Goal: Obtain resource: Download file/media

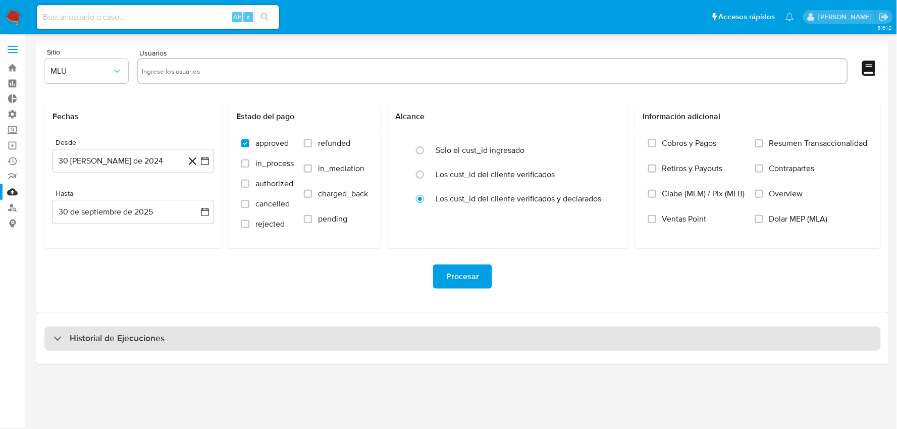
click at [263, 338] on div "Historial de Ejecuciones" at bounding box center [462, 339] width 836 height 24
select select "10"
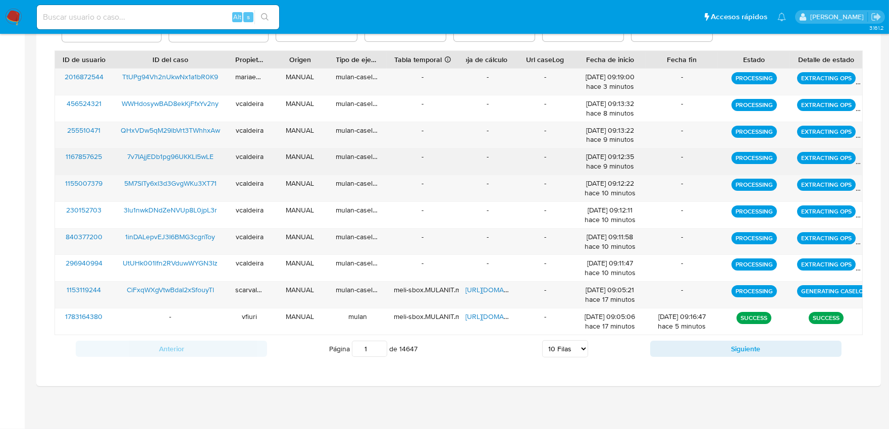
scroll to position [304, 0]
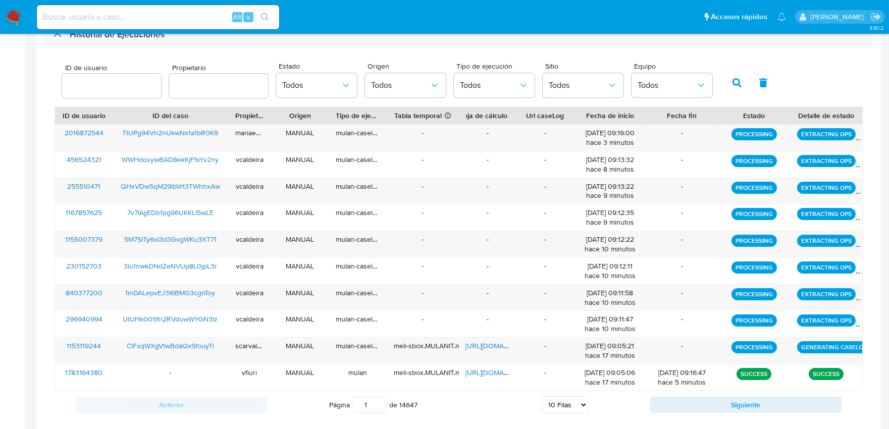
click at [737, 414] on div "Anterior Página 1 de 14647 5 Filas 10 Filas 20 Filas 25 Filas 50 Filas 100 Fila…" at bounding box center [459, 404] width 808 height 27
click at [737, 406] on button "Siguiente" at bounding box center [745, 405] width 191 height 16
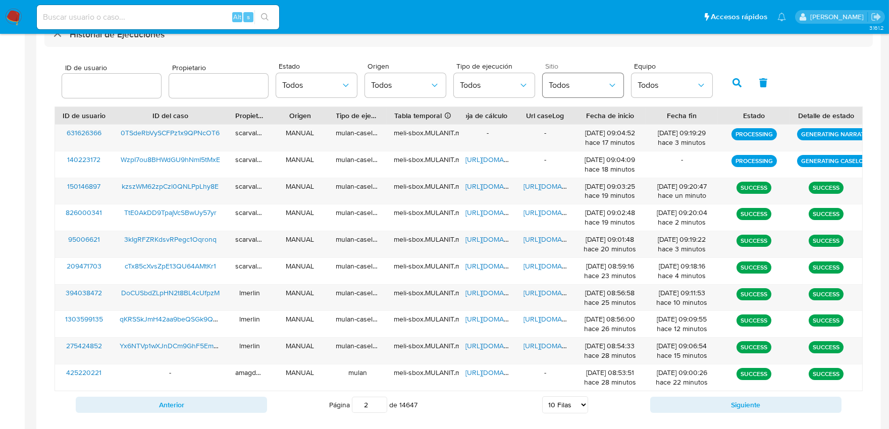
click at [577, 88] on span "Todos" at bounding box center [578, 85] width 59 height 10
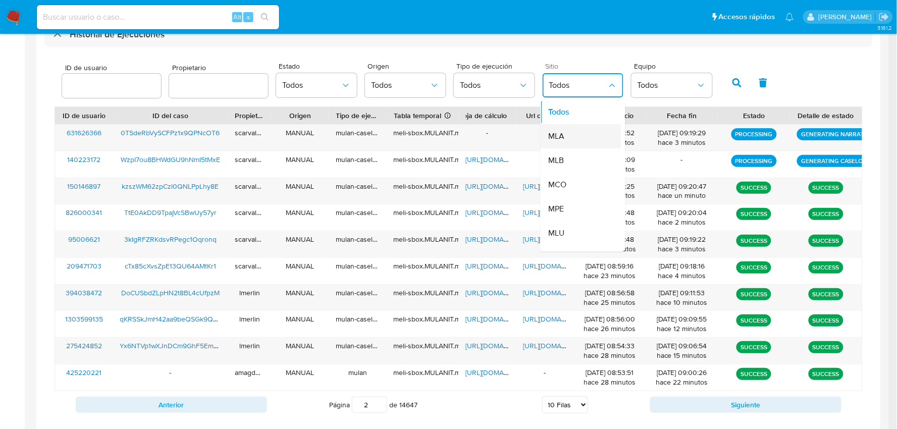
click at [568, 133] on div "MLA" at bounding box center [578, 137] width 59 height 24
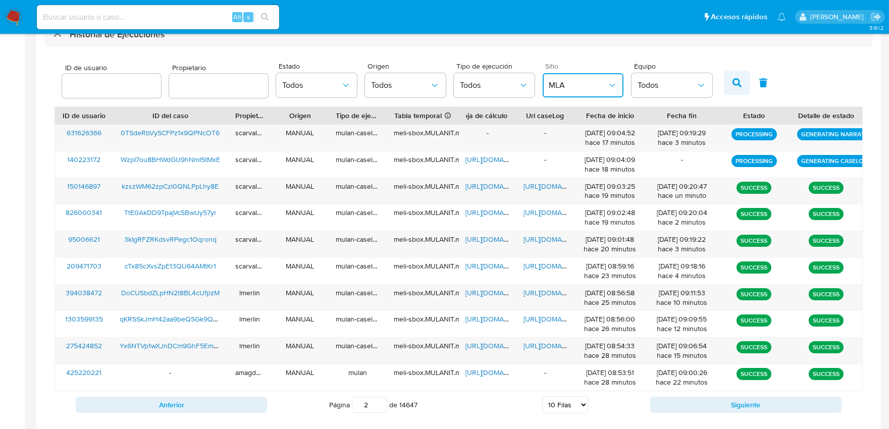
click at [725, 86] on button "button" at bounding box center [737, 83] width 26 height 24
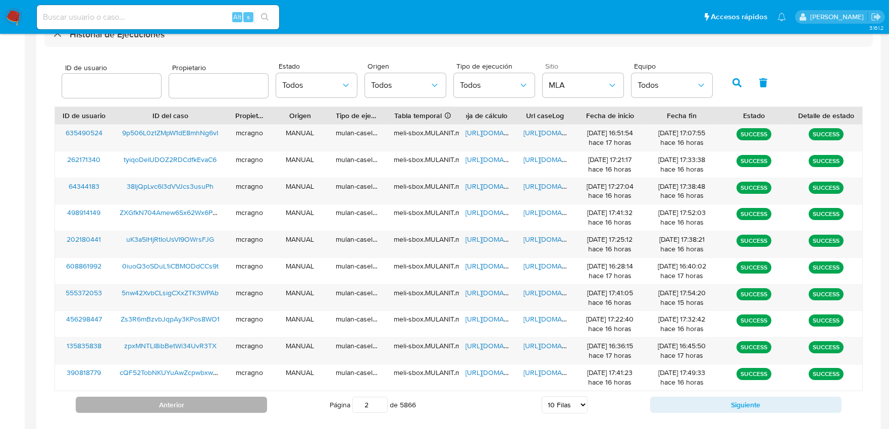
click at [244, 403] on button "Anterior" at bounding box center [171, 405] width 191 height 16
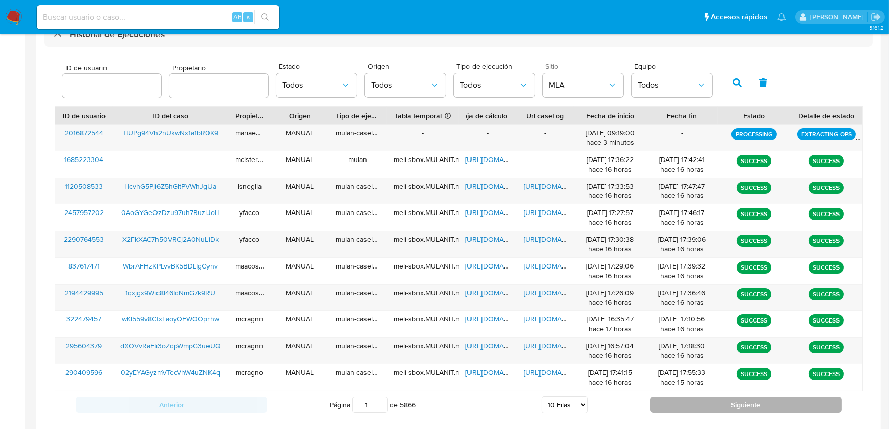
click at [687, 401] on button "Siguiente" at bounding box center [745, 405] width 191 height 16
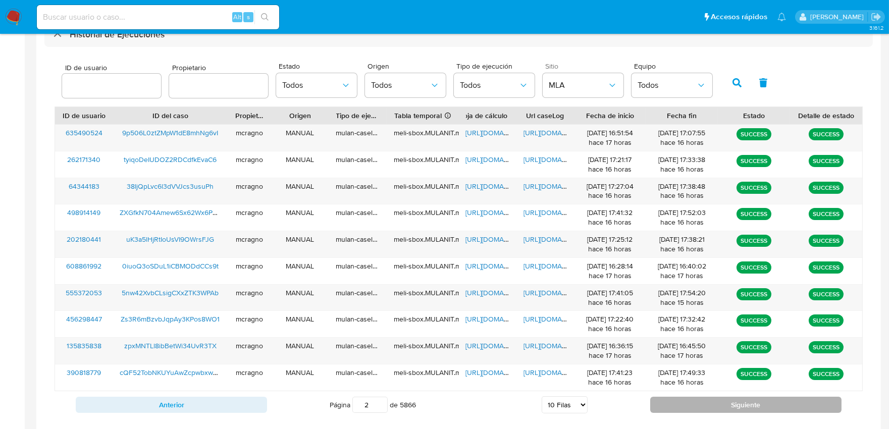
click at [687, 405] on button "Siguiente" at bounding box center [745, 405] width 191 height 16
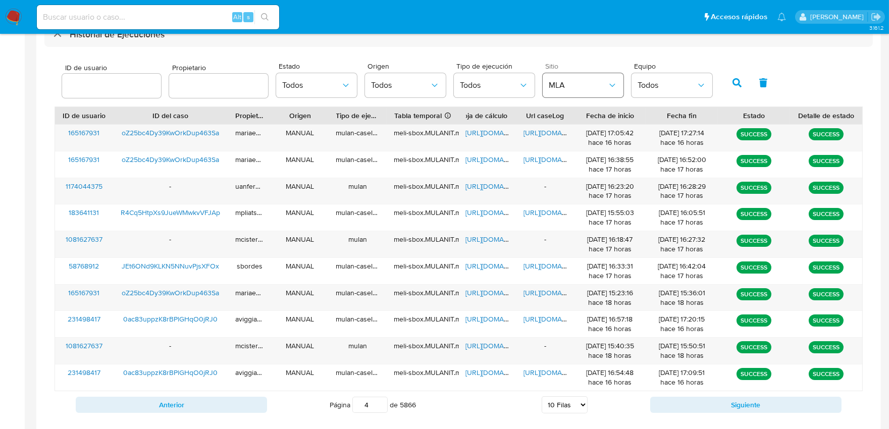
click at [589, 92] on button "MLA" at bounding box center [583, 85] width 81 height 24
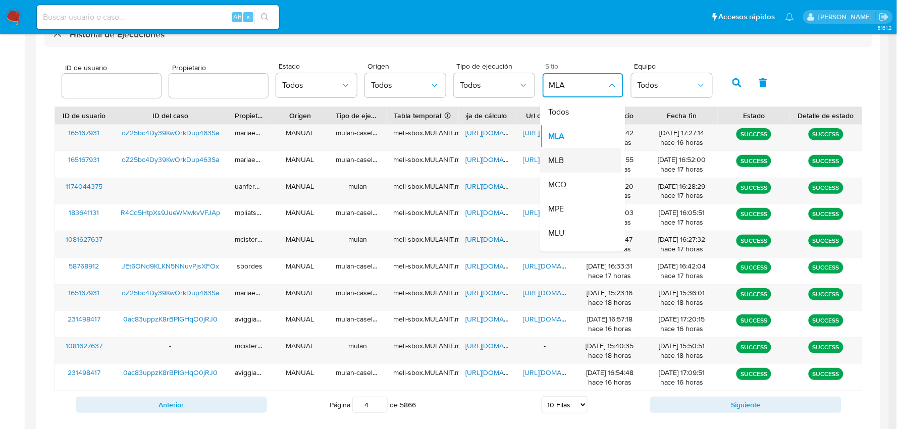
click at [569, 160] on div "MLB" at bounding box center [578, 161] width 59 height 24
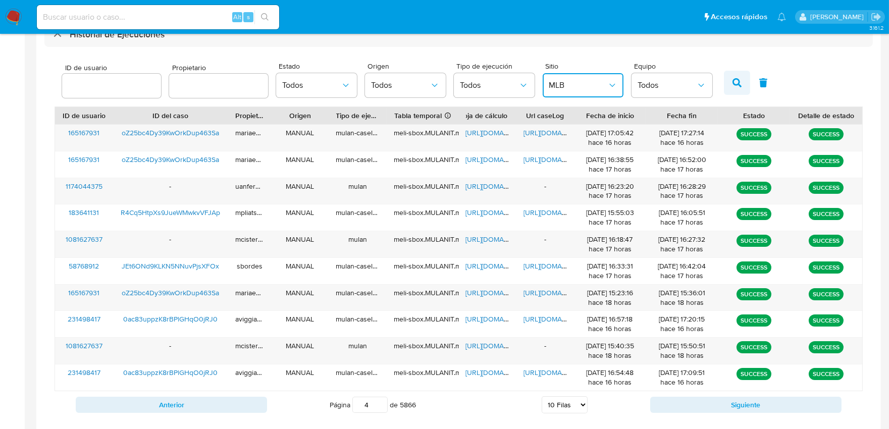
click at [732, 82] on icon "button" at bounding box center [736, 82] width 9 height 9
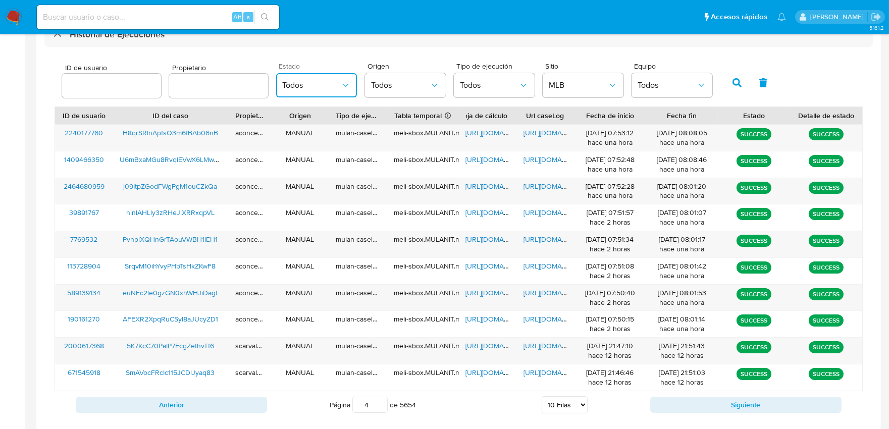
click at [330, 75] on button "Todos" at bounding box center [316, 85] width 81 height 24
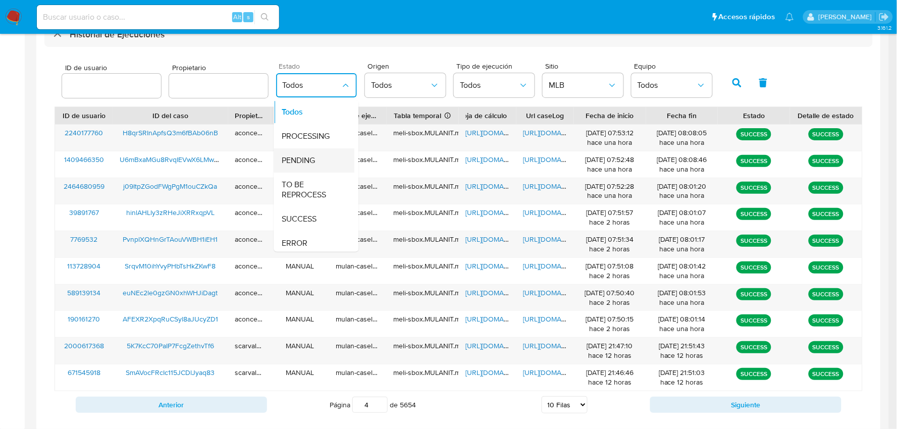
click at [298, 156] on span "PENDING" at bounding box center [298, 161] width 33 height 10
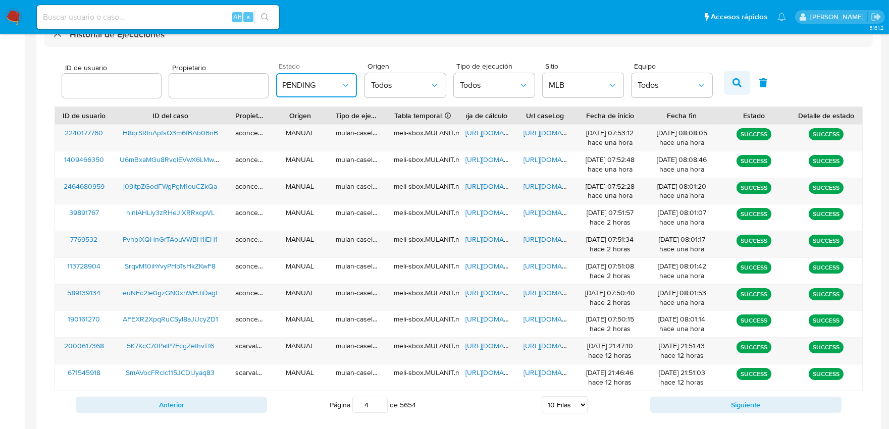
click at [743, 82] on button "button" at bounding box center [737, 83] width 26 height 24
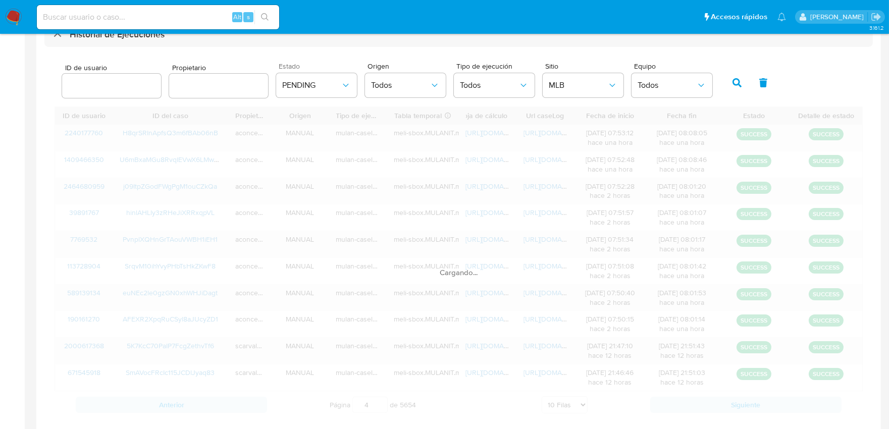
scroll to position [264, 0]
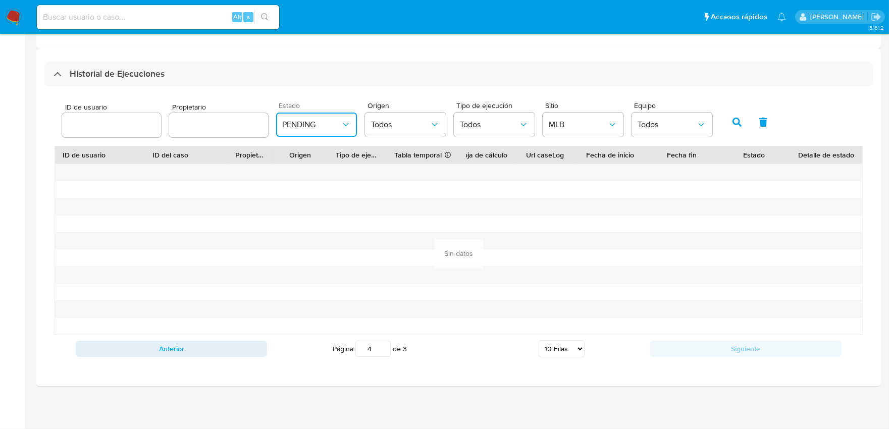
click at [327, 122] on span "PENDING" at bounding box center [311, 125] width 59 height 10
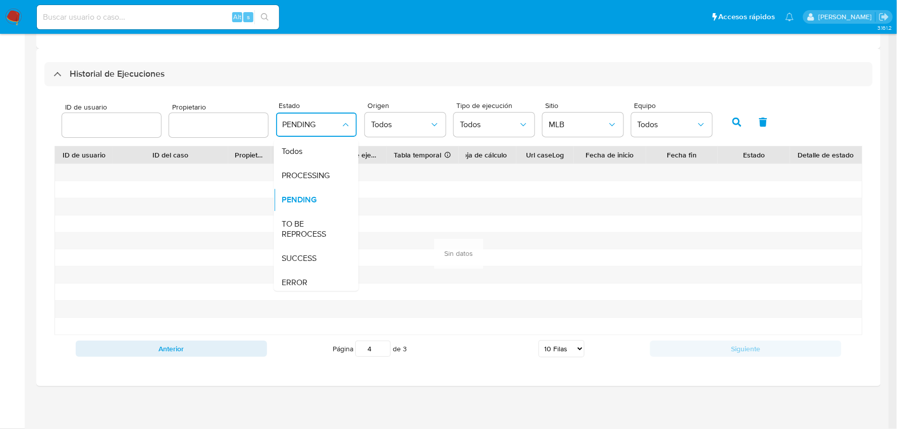
drag, startPoint x: 325, startPoint y: 174, endPoint x: 414, endPoint y: 155, distance: 90.8
click at [326, 173] on div "PROCESSING" at bounding box center [311, 176] width 59 height 24
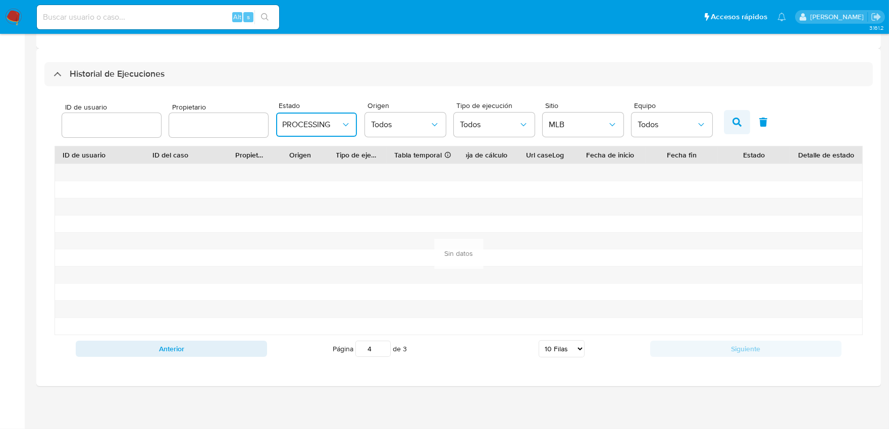
click at [738, 125] on button "button" at bounding box center [737, 122] width 26 height 24
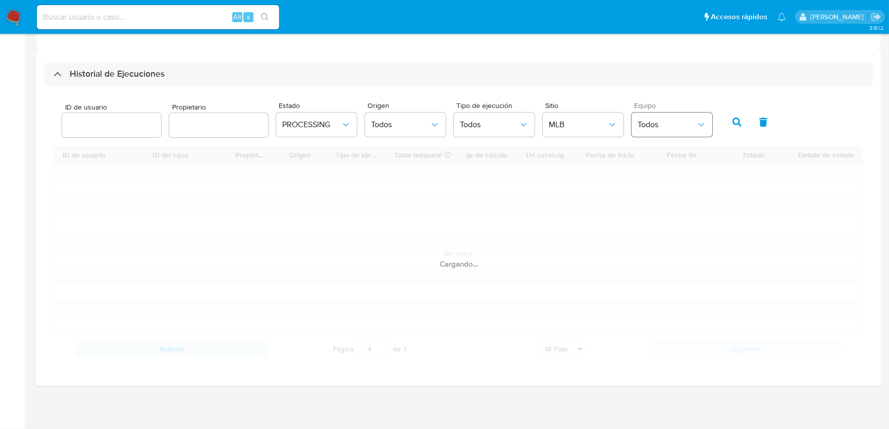
type input "1"
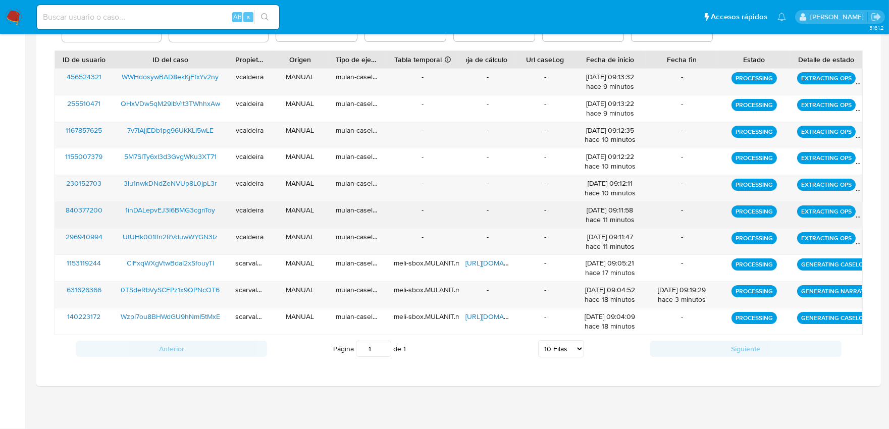
scroll to position [304, 0]
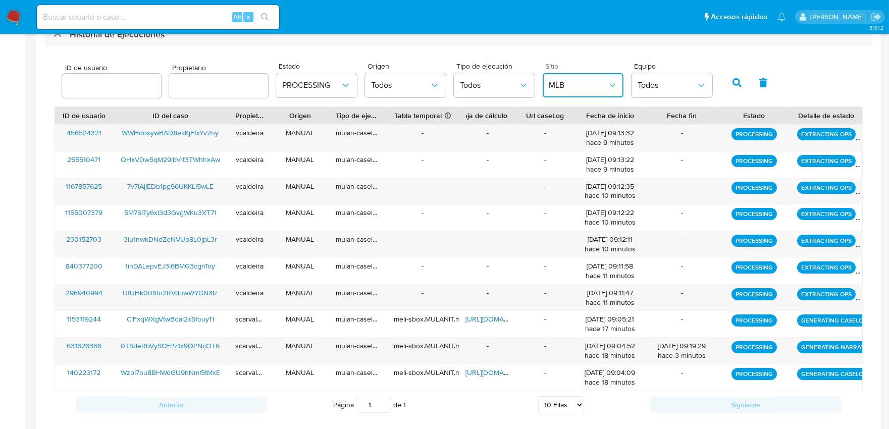
click at [596, 86] on span "MLB" at bounding box center [578, 85] width 59 height 10
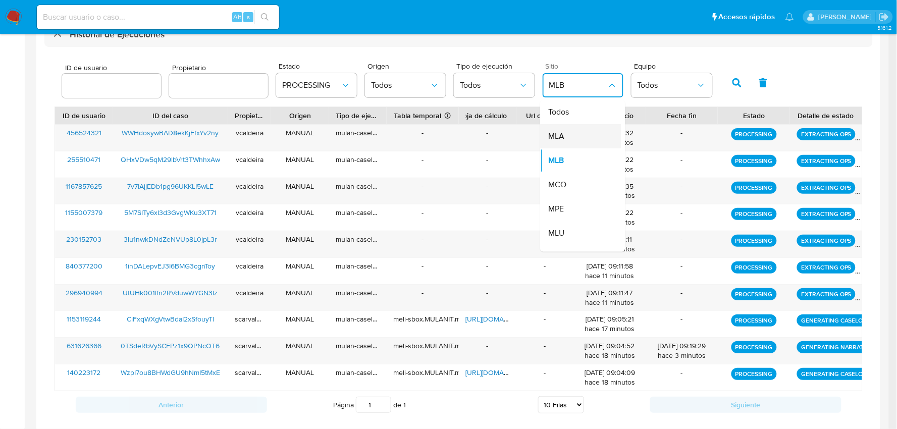
click at [566, 142] on div "MLA" at bounding box center [578, 137] width 59 height 24
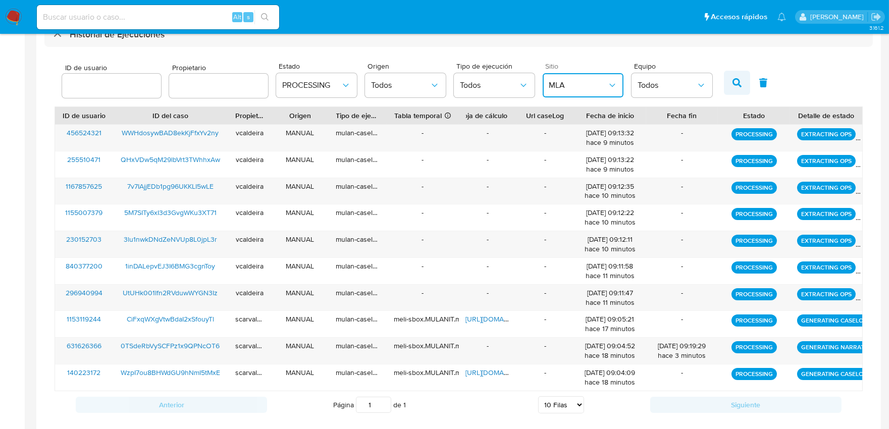
click at [734, 84] on icon "button" at bounding box center [736, 82] width 9 height 9
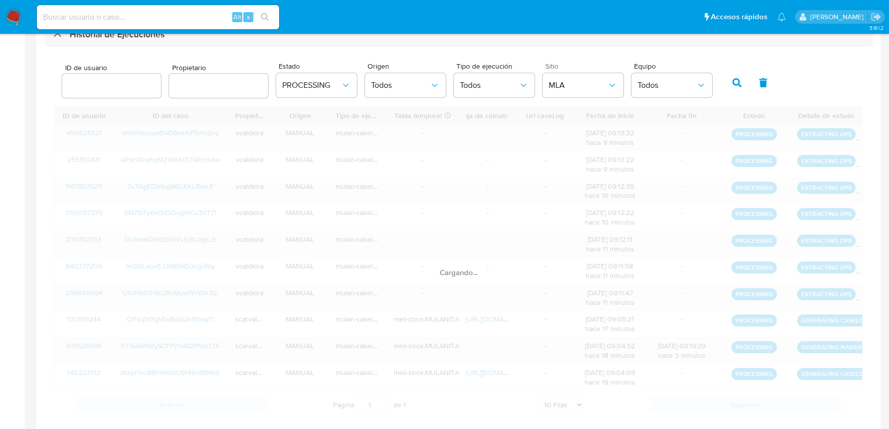
scroll to position [146, 0]
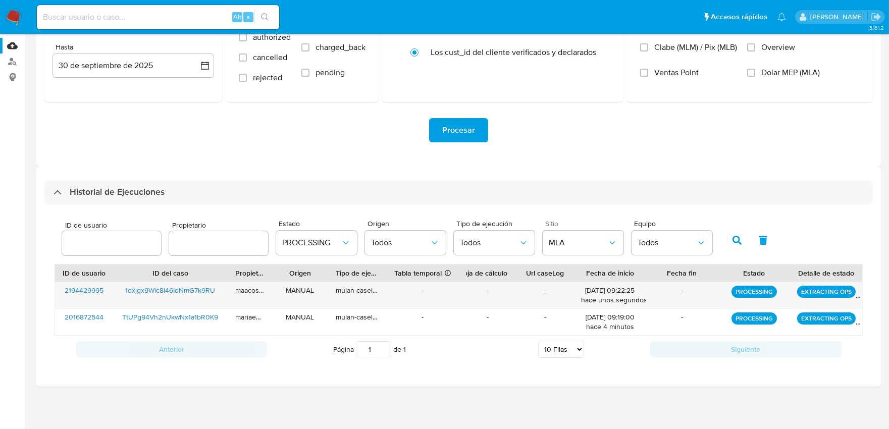
click at [210, 13] on input at bounding box center [158, 17] width 242 height 13
paste input "21968657"
type input "21968657"
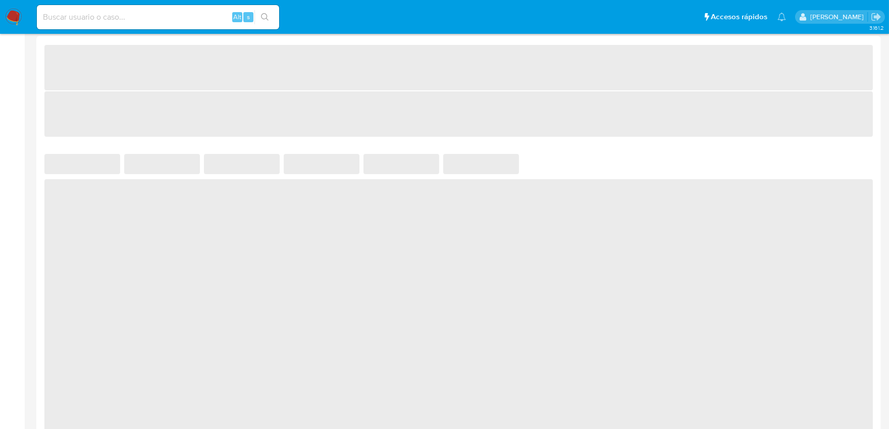
scroll to position [521, 0]
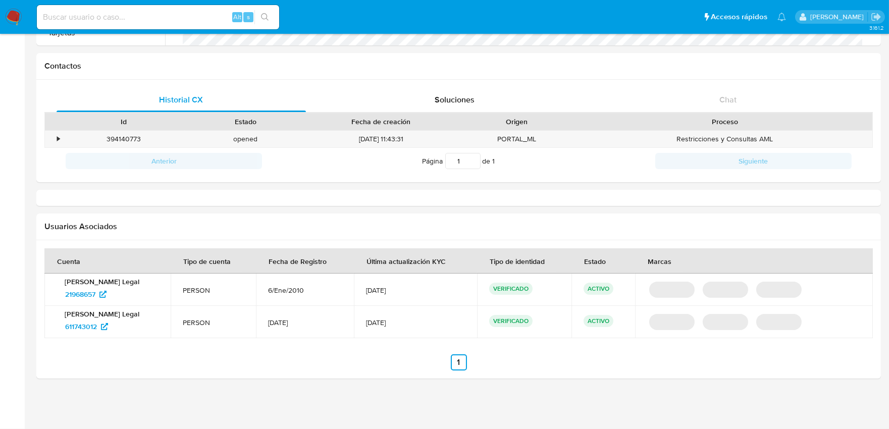
select select "10"
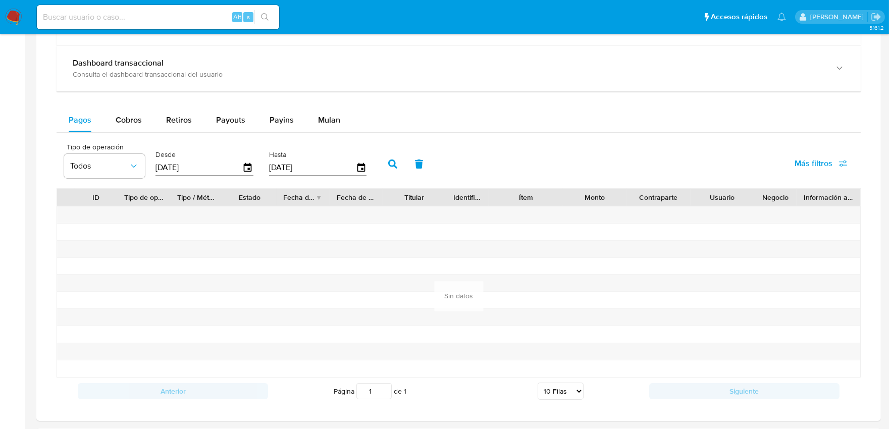
scroll to position [530, 0]
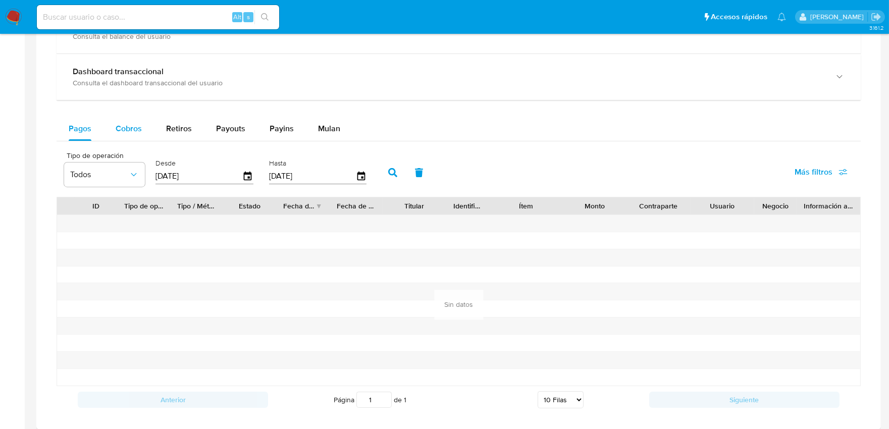
click at [123, 132] on span "Cobros" at bounding box center [129, 129] width 26 height 12
select select "10"
click at [171, 127] on span "Retiros" at bounding box center [179, 129] width 26 height 12
select select "10"
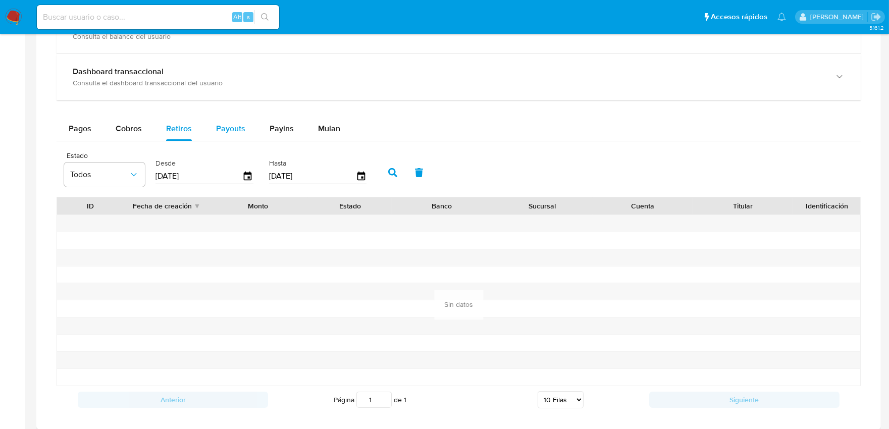
click at [240, 129] on span "Payouts" at bounding box center [230, 129] width 29 height 12
select select "10"
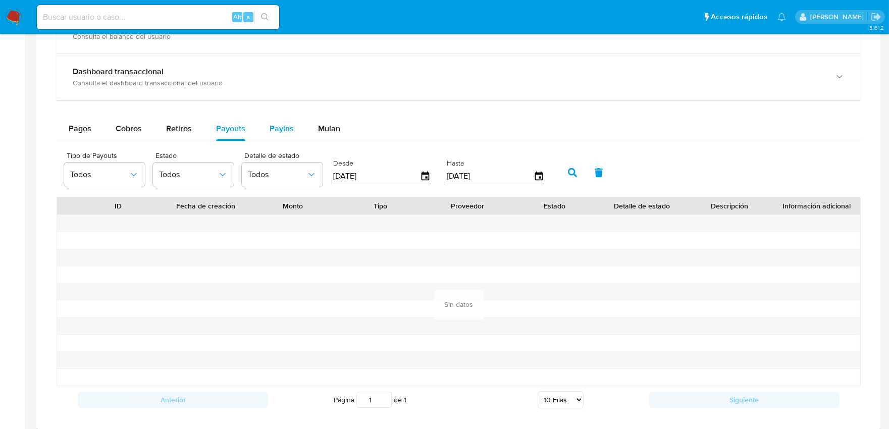
click at [281, 129] on span "Payins" at bounding box center [281, 129] width 24 height 12
select select "10"
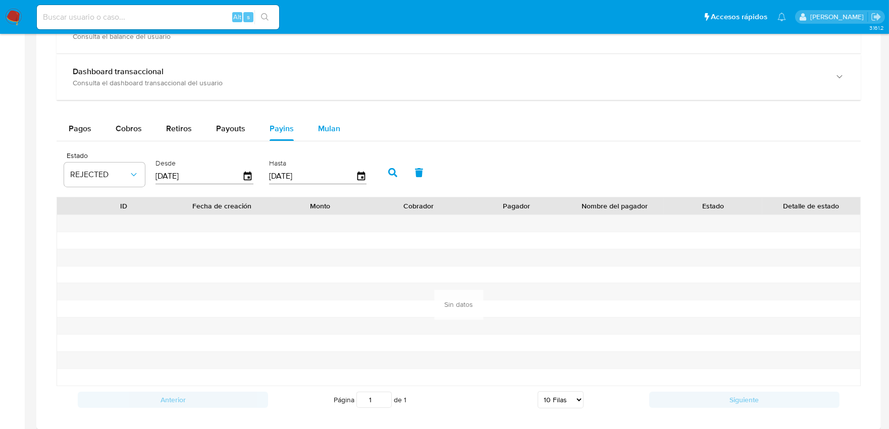
click at [332, 132] on span "Mulan" at bounding box center [329, 129] width 22 height 12
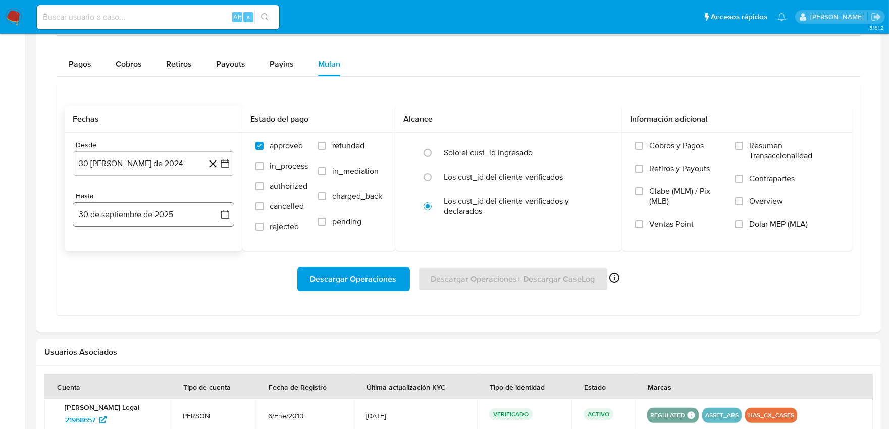
scroll to position [721, 0]
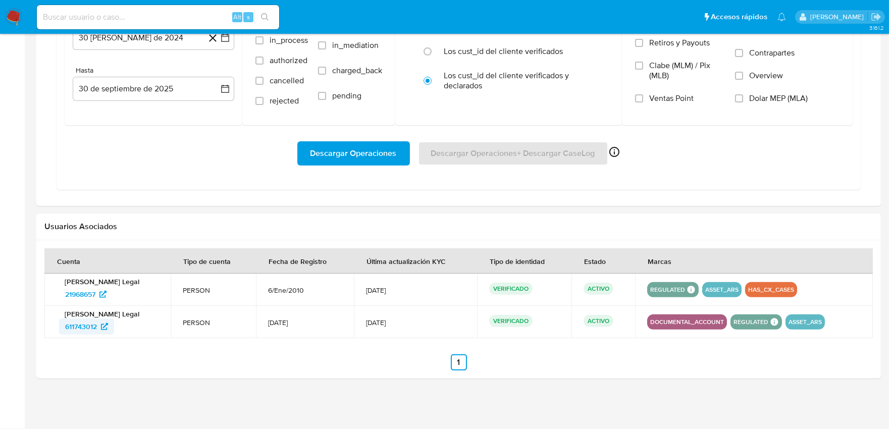
click at [89, 329] on span "611743012" at bounding box center [81, 326] width 32 height 16
click at [113, 14] on input at bounding box center [158, 17] width 242 height 13
paste input "NdpZTNT4F5eWpd1lLf93OaI9"
type input "NdpZTNT4F5eWpd1lLf93OaI9"
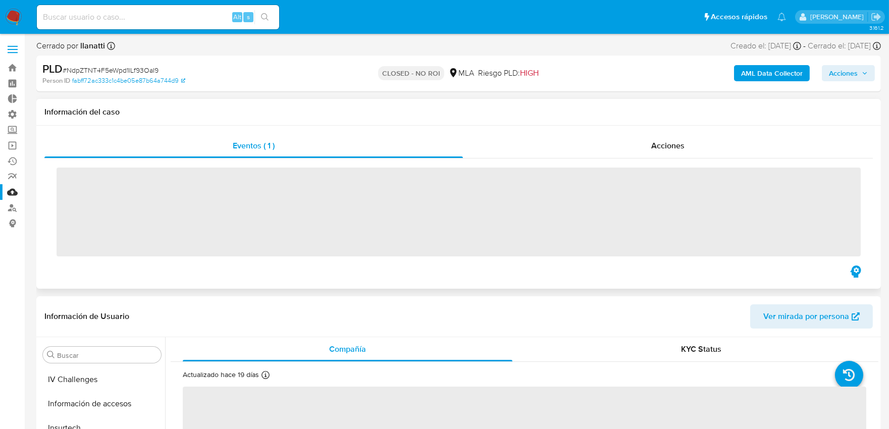
scroll to position [523, 0]
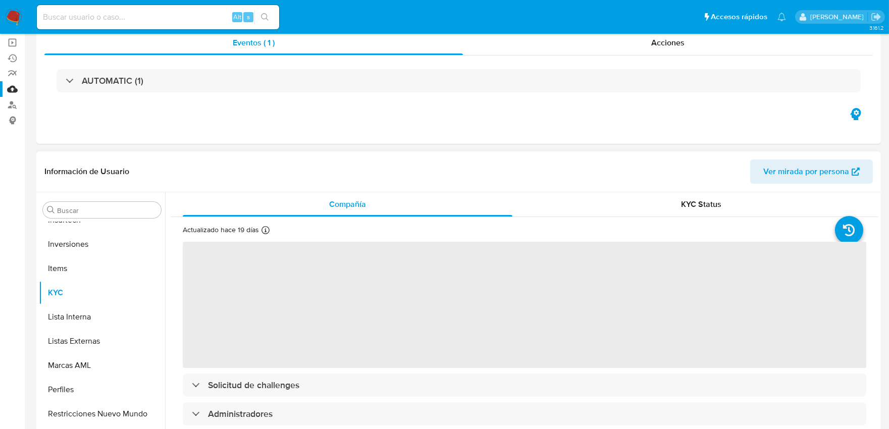
select select "10"
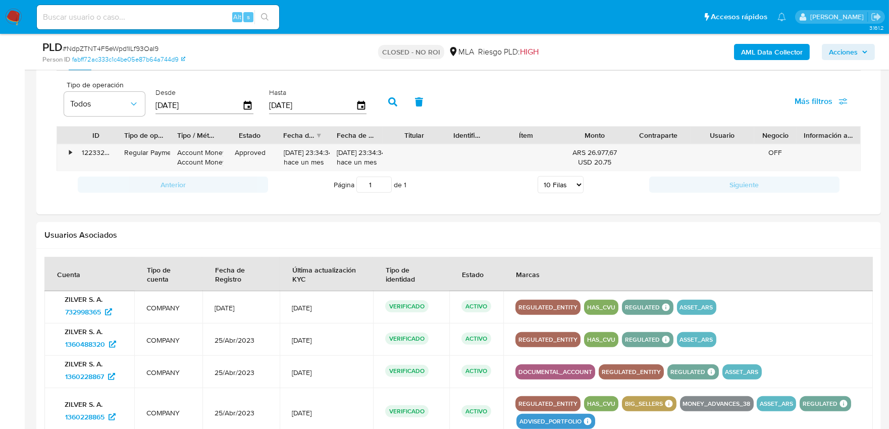
scroll to position [785, 0]
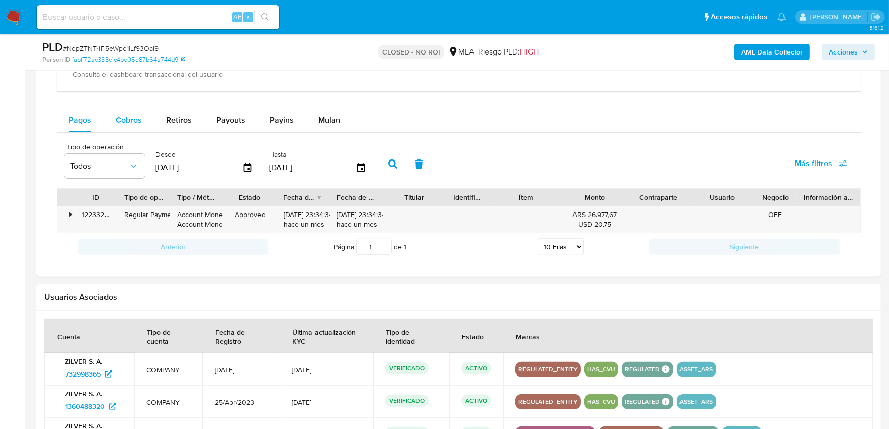
click at [138, 119] on span "Cobros" at bounding box center [129, 120] width 26 height 12
select select "10"
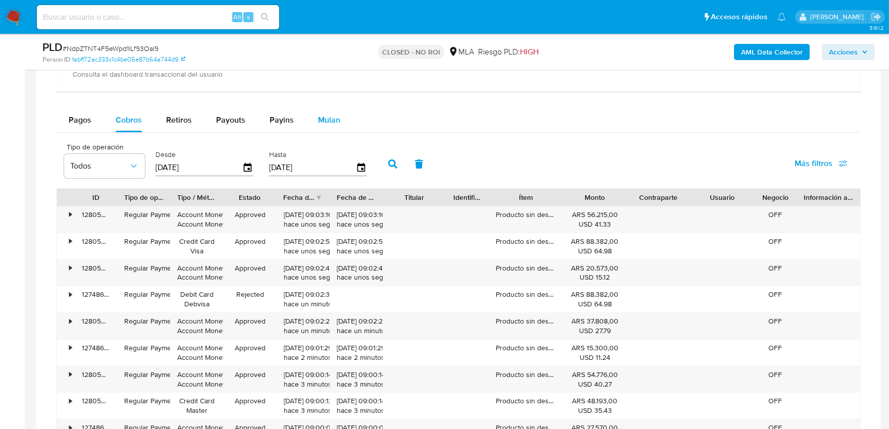
click at [321, 120] on span "Mulan" at bounding box center [329, 120] width 22 height 12
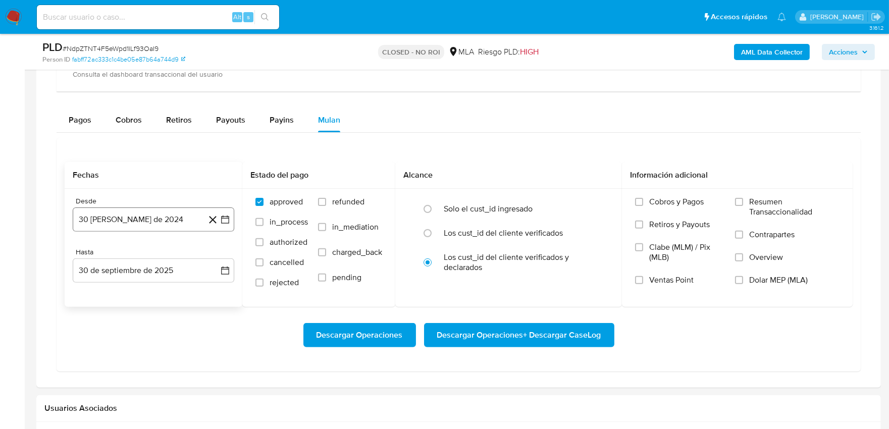
click at [171, 228] on button "30 [PERSON_NAME] de 2024" at bounding box center [153, 219] width 161 height 24
click at [174, 259] on icon "Seleccionar mes y año" at bounding box center [178, 256] width 8 height 8
click at [193, 382] on span "dic" at bounding box center [196, 377] width 10 height 8
click at [214, 259] on icon "Mes siguiente" at bounding box center [216, 256] width 12 height 12
click at [175, 253] on icon "Seleccionar mes y año" at bounding box center [175, 256] width 8 height 8
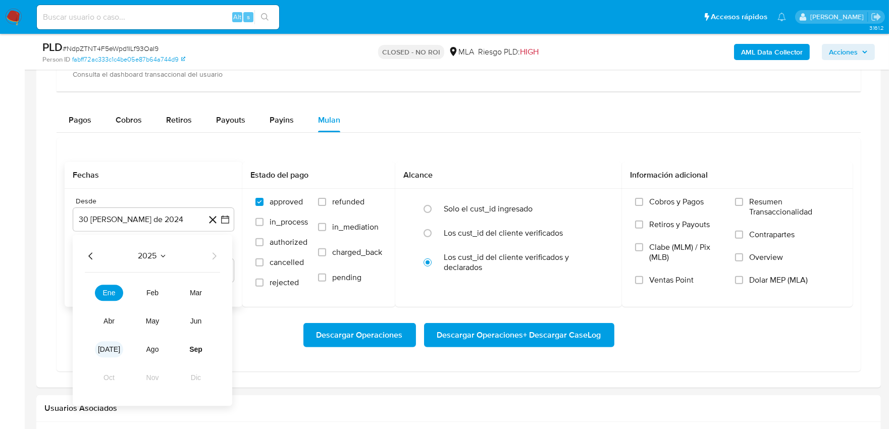
click at [118, 351] on button "jul" at bounding box center [109, 349] width 28 height 16
click at [111, 295] on button "1" at bounding box center [113, 293] width 16 height 16
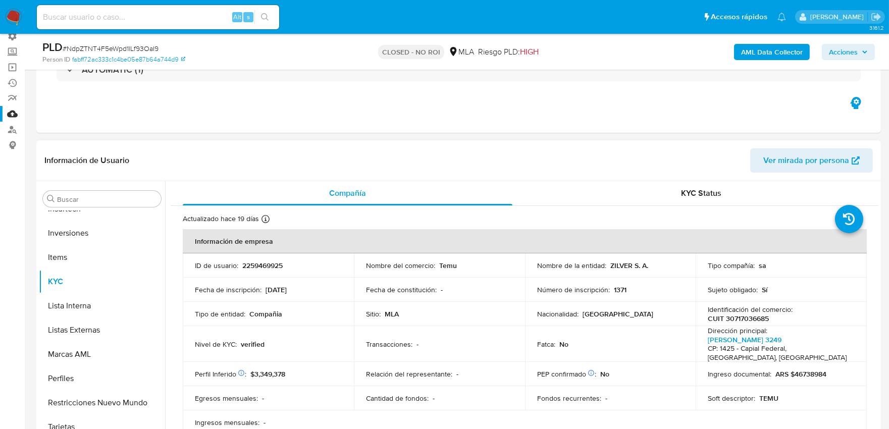
scroll to position [0, 0]
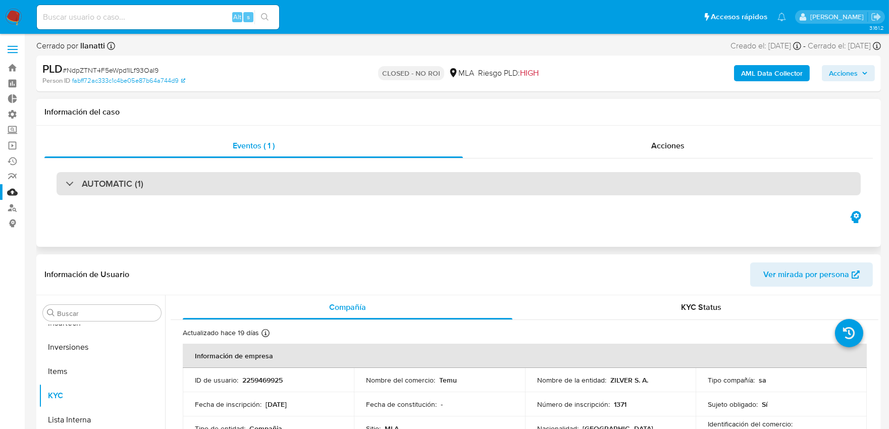
click at [394, 188] on div "AUTOMATIC (1)" at bounding box center [459, 183] width 804 height 23
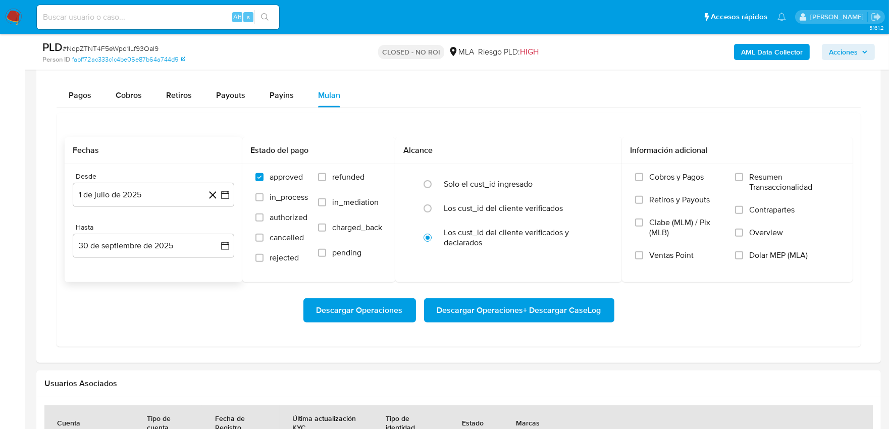
scroll to position [1121, 0]
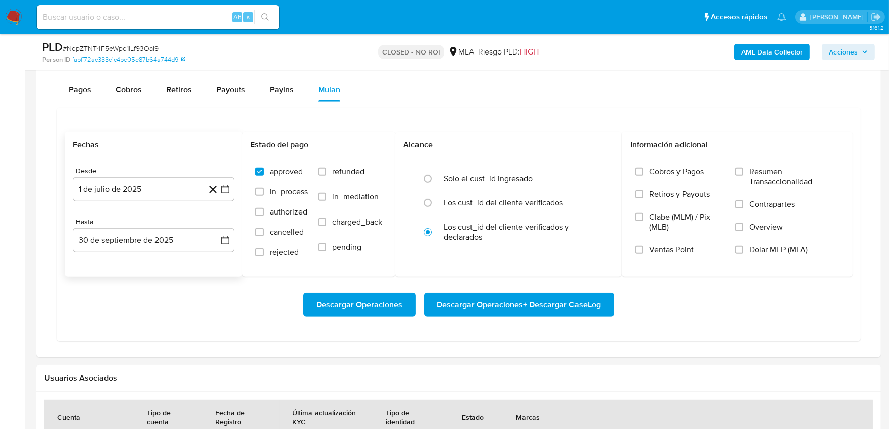
click at [476, 310] on span "Descargar Operaciones + Descargar CaseLog" at bounding box center [519, 305] width 164 height 22
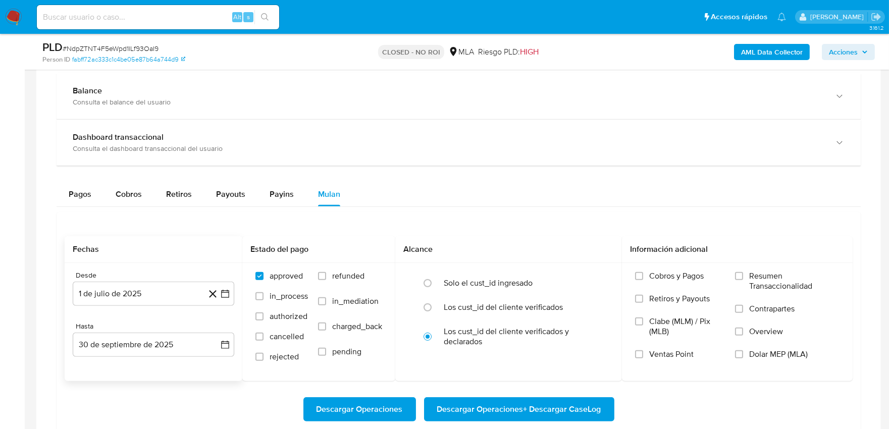
scroll to position [953, 0]
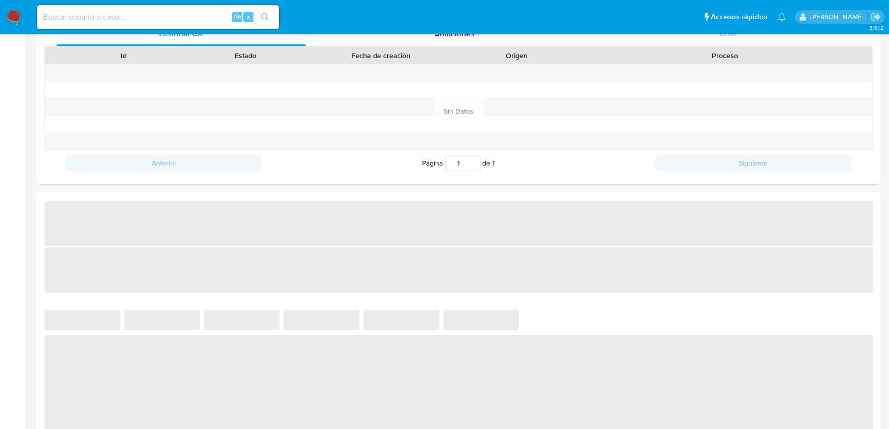
scroll to position [392, 0]
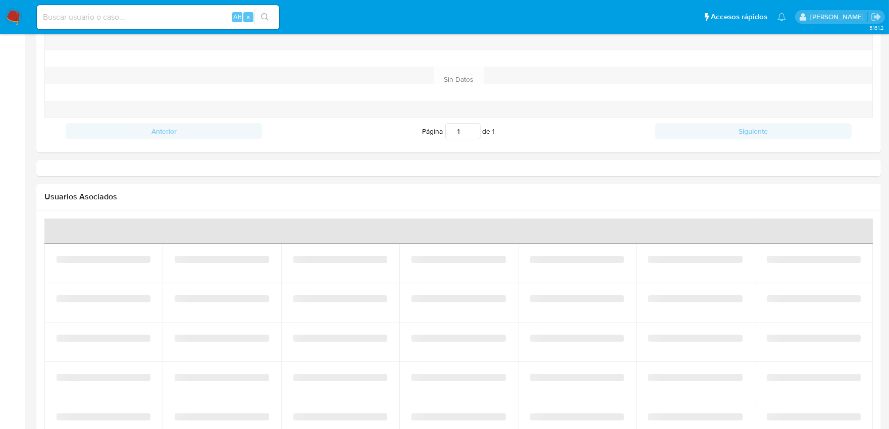
select select "10"
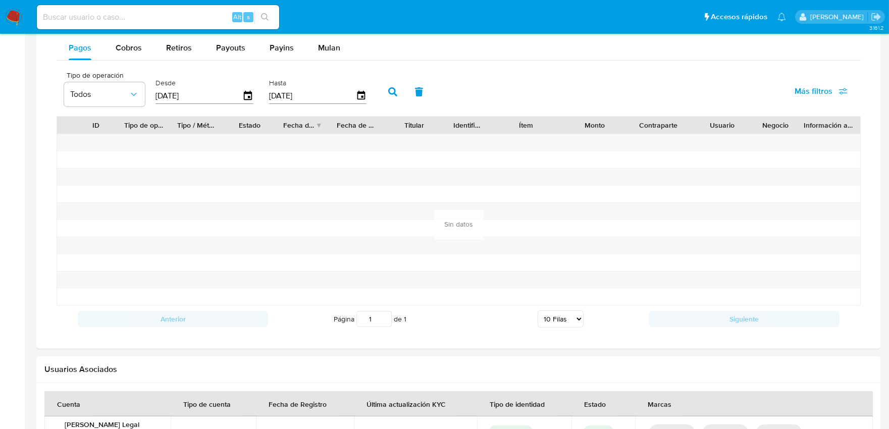
scroll to position [617, 0]
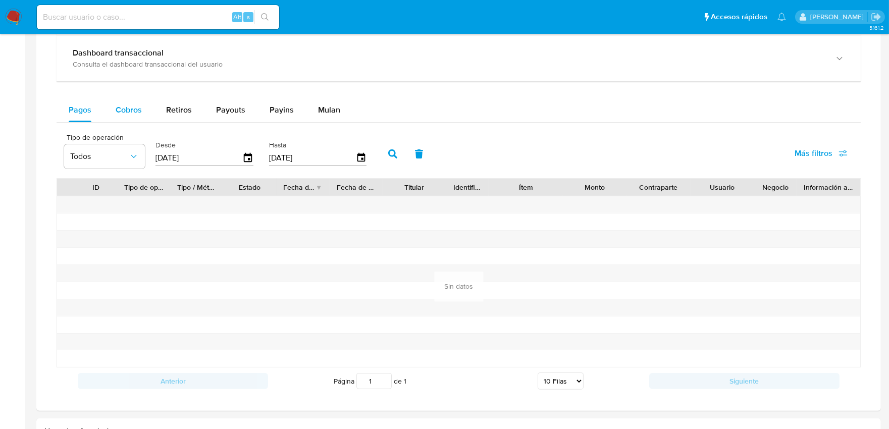
click at [139, 108] on span "Cobros" at bounding box center [129, 110] width 26 height 12
select select "10"
click at [182, 110] on span "Retiros" at bounding box center [179, 110] width 26 height 12
select select "10"
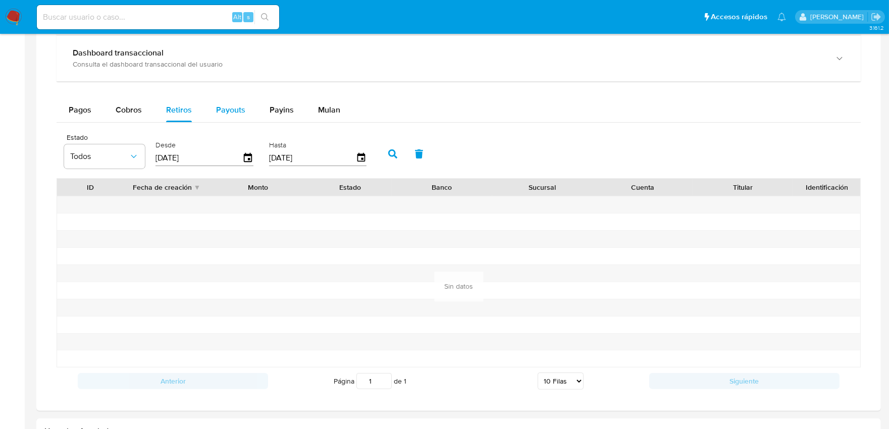
click at [243, 109] on span "Payouts" at bounding box center [230, 110] width 29 height 12
select select "10"
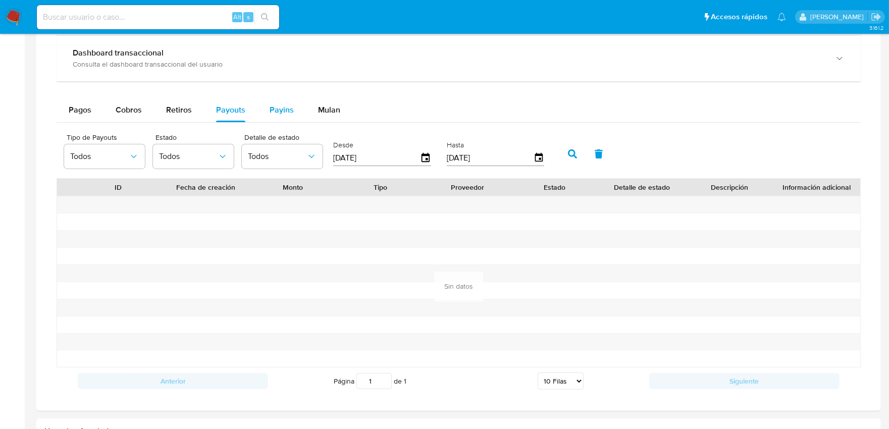
click at [278, 113] on span "Payins" at bounding box center [281, 110] width 24 height 12
select select "10"
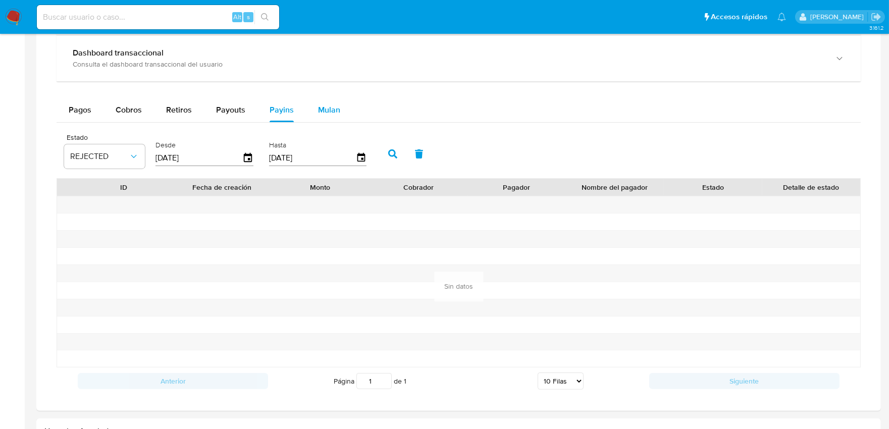
click at [324, 115] on span "Mulan" at bounding box center [329, 110] width 22 height 12
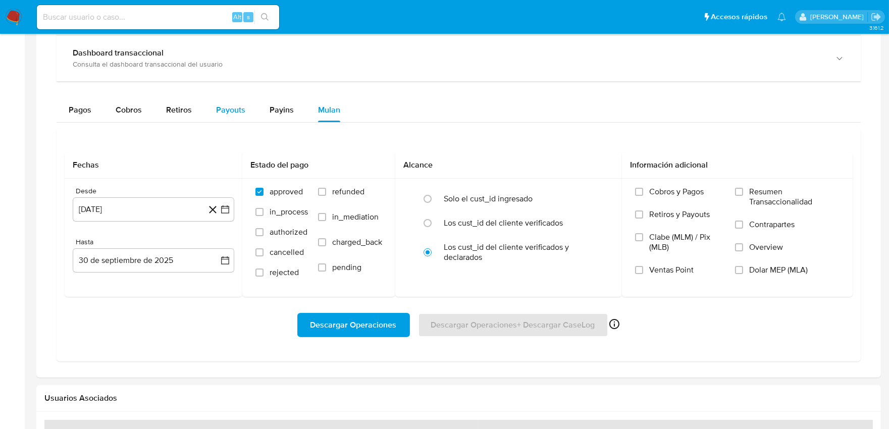
click at [226, 116] on span "Payouts" at bounding box center [230, 110] width 29 height 12
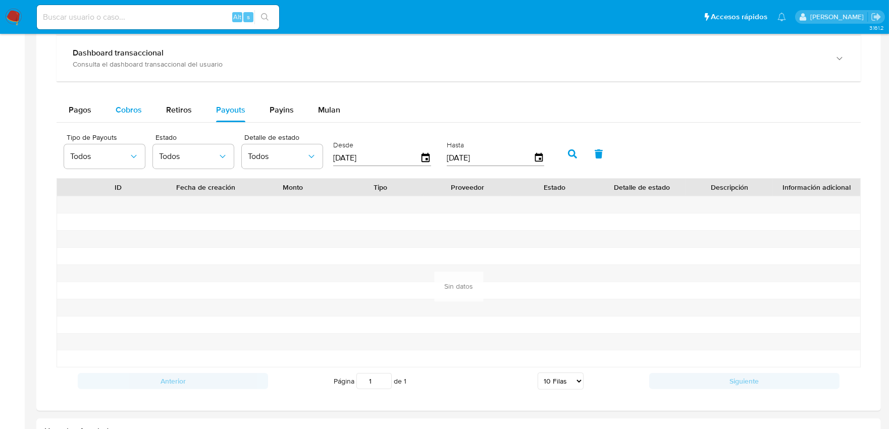
click at [138, 110] on span "Cobros" at bounding box center [129, 110] width 26 height 12
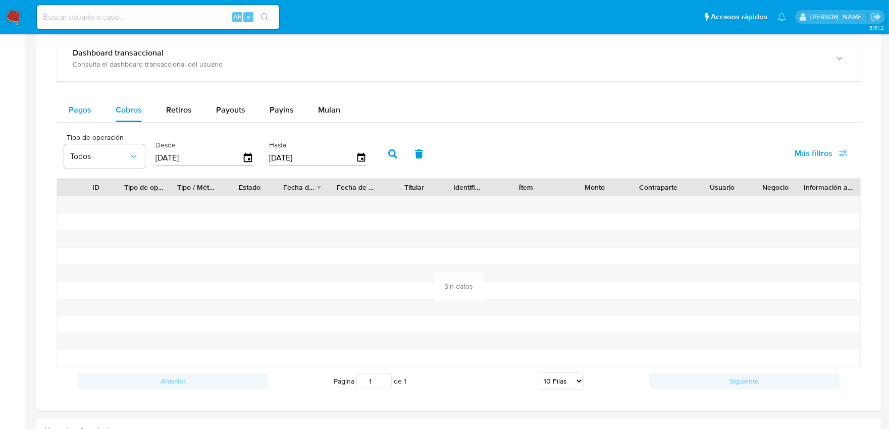
click at [86, 115] on span "Pagos" at bounding box center [80, 110] width 23 height 12
click at [245, 162] on icon "button" at bounding box center [248, 157] width 8 height 9
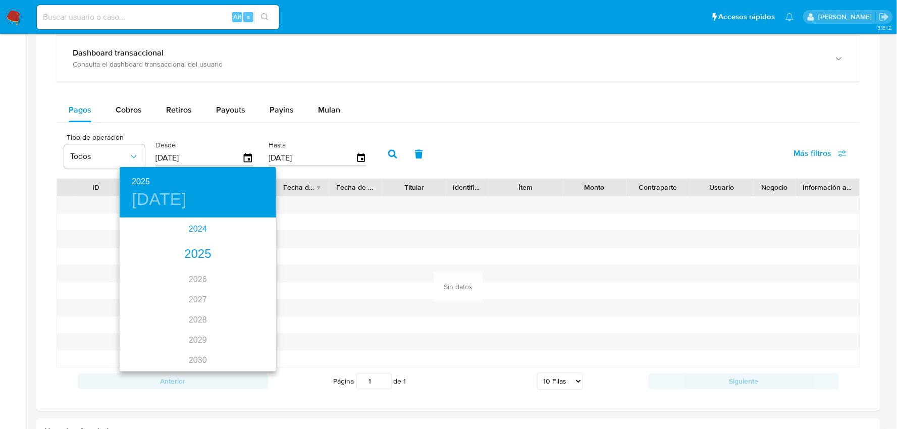
click at [208, 232] on div "2024" at bounding box center [198, 229] width 156 height 20
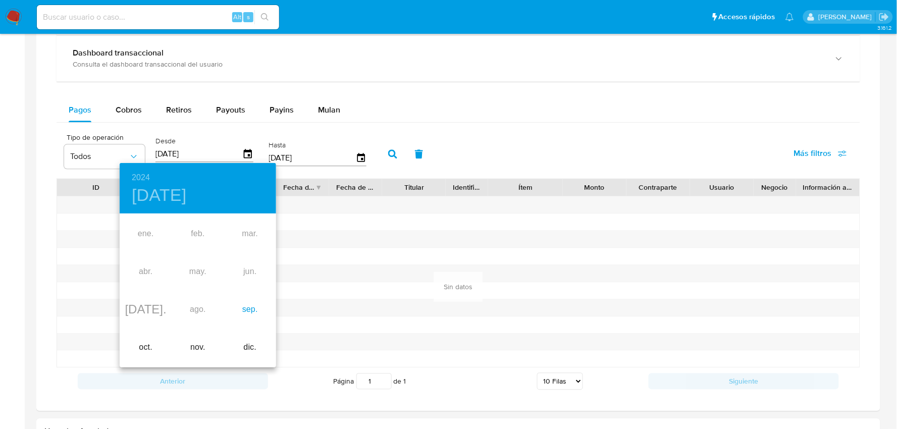
click at [246, 307] on div "sep." at bounding box center [250, 310] width 52 height 38
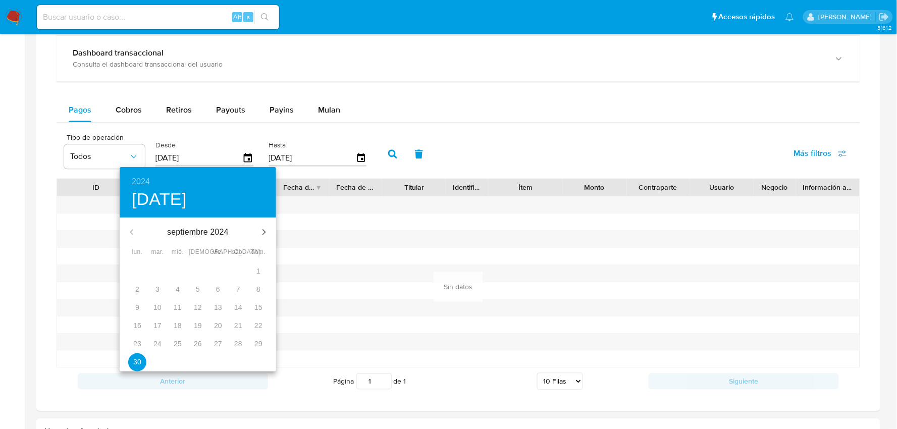
type input "30/09/2024"
click at [396, 159] on div at bounding box center [448, 214] width 897 height 429
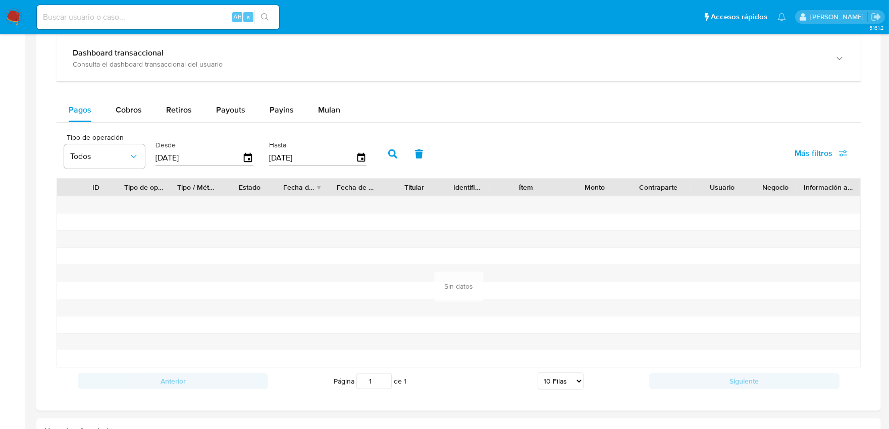
click at [395, 152] on button "button" at bounding box center [393, 154] width 26 height 24
click at [246, 159] on icon "button" at bounding box center [248, 157] width 8 height 9
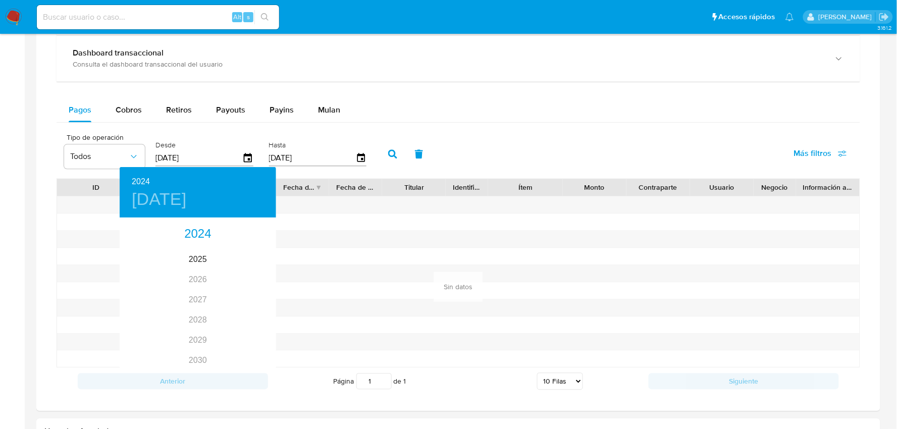
click at [240, 142] on div at bounding box center [448, 214] width 897 height 429
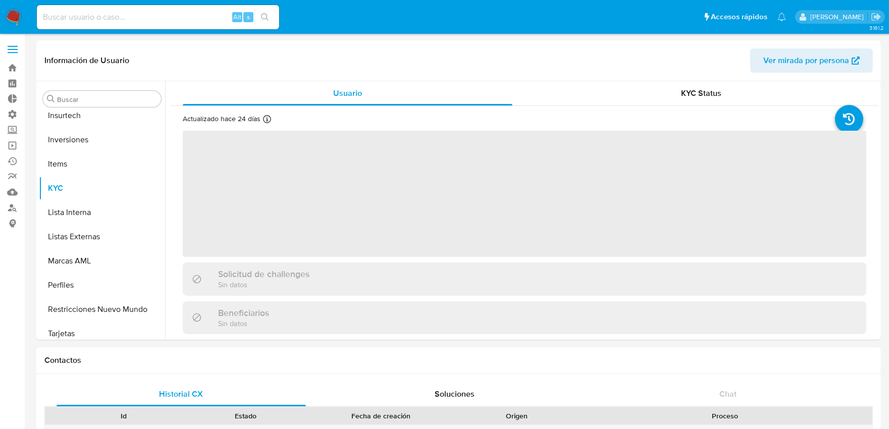
scroll to position [523, 0]
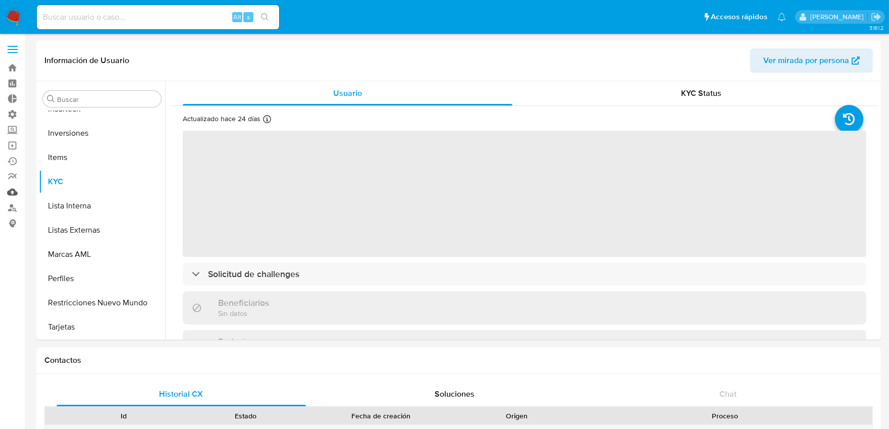
click at [16, 188] on link "Mulan" at bounding box center [60, 192] width 120 height 16
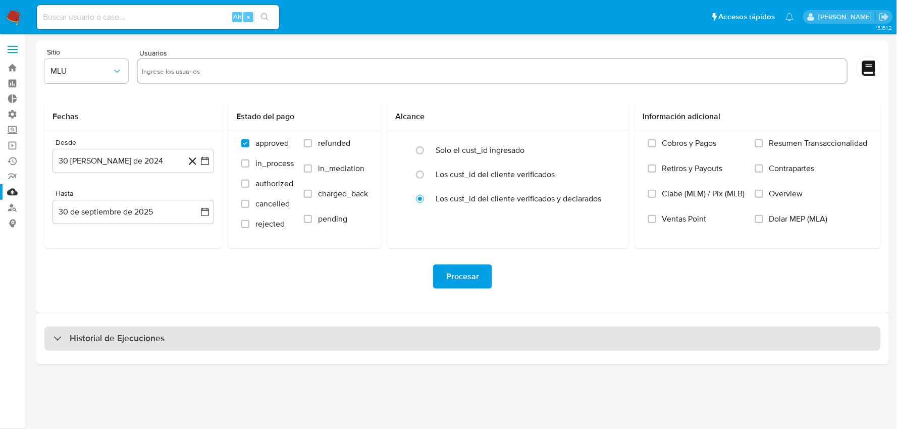
click at [280, 335] on div "Historial de Ejecuciones" at bounding box center [462, 339] width 836 height 24
select select "10"
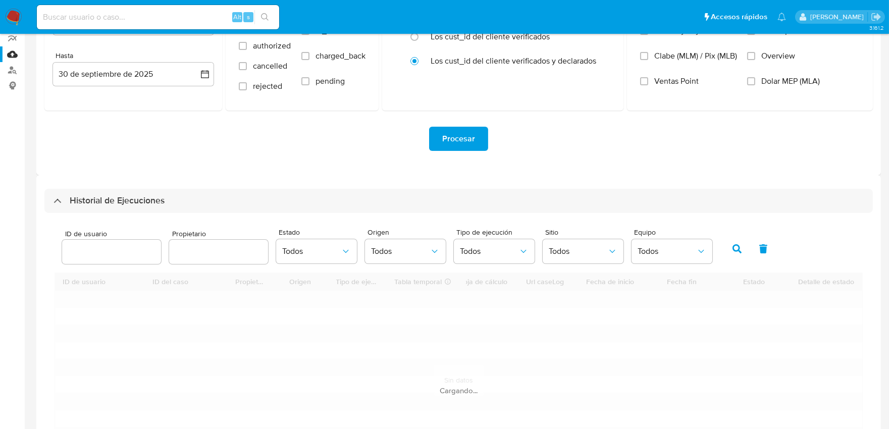
scroll to position [224, 0]
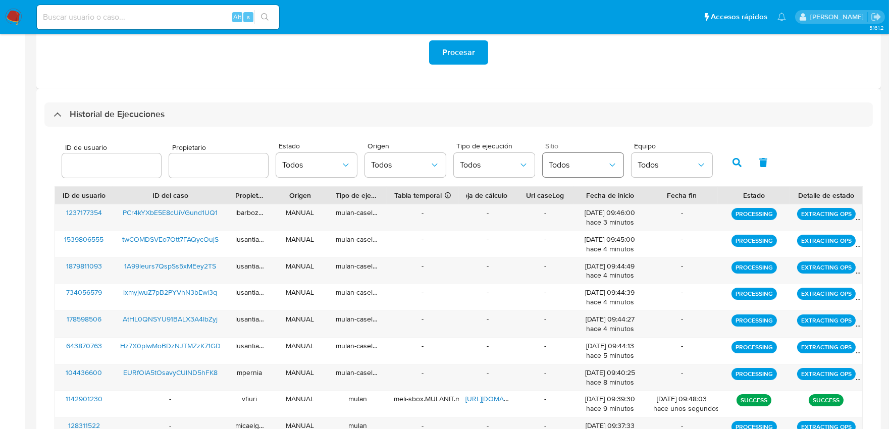
click at [564, 164] on span "Todos" at bounding box center [578, 165] width 59 height 10
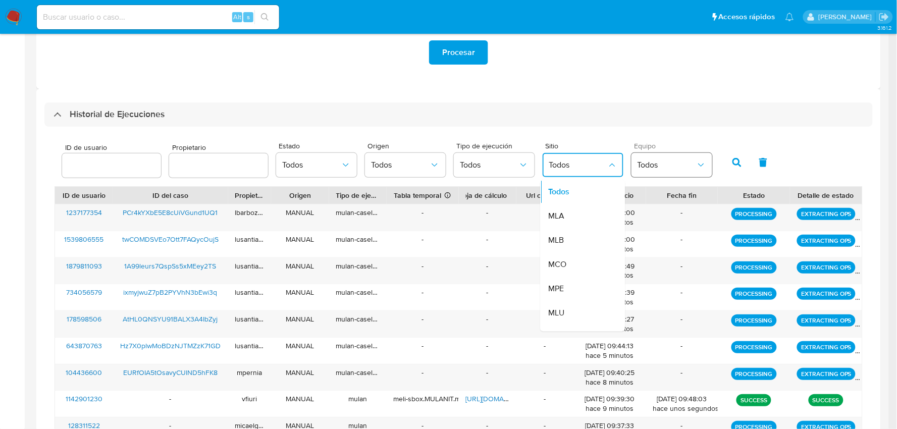
drag, startPoint x: 559, startPoint y: 216, endPoint x: 643, endPoint y: 170, distance: 96.2
click at [559, 215] on span "MLA" at bounding box center [557, 216] width 16 height 10
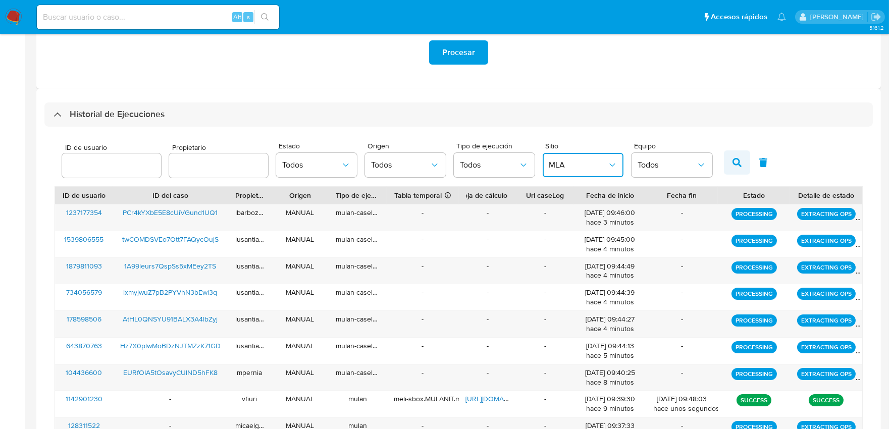
click at [734, 165] on icon "button" at bounding box center [736, 162] width 9 height 9
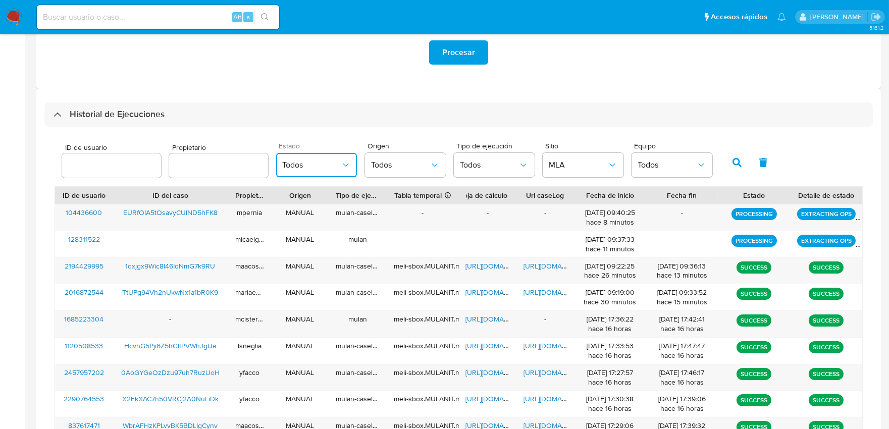
click at [326, 166] on span "Todos" at bounding box center [311, 165] width 59 height 10
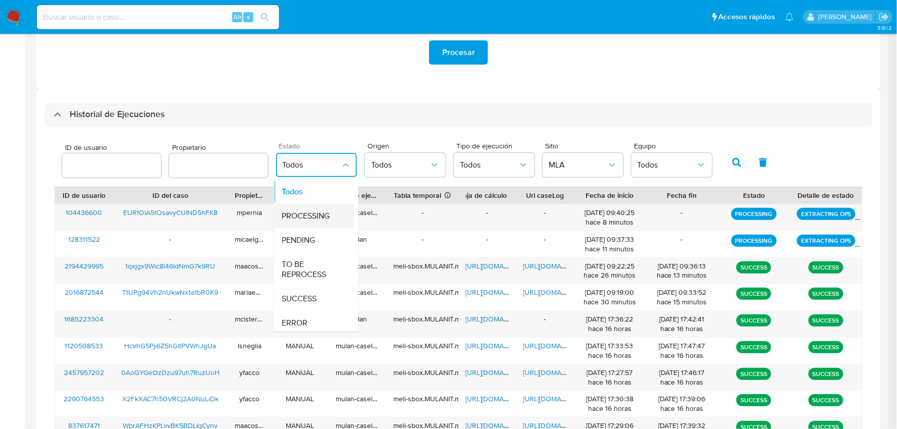
click at [305, 215] on span "PROCESSING" at bounding box center [306, 216] width 48 height 10
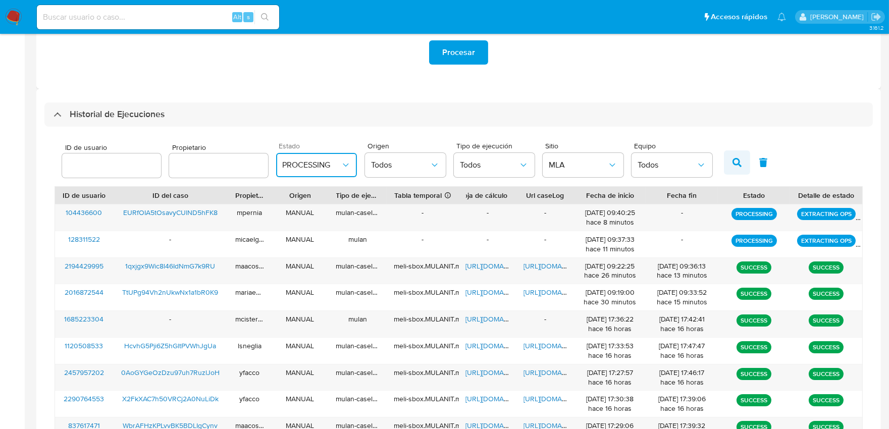
click at [732, 164] on icon "button" at bounding box center [736, 162] width 9 height 9
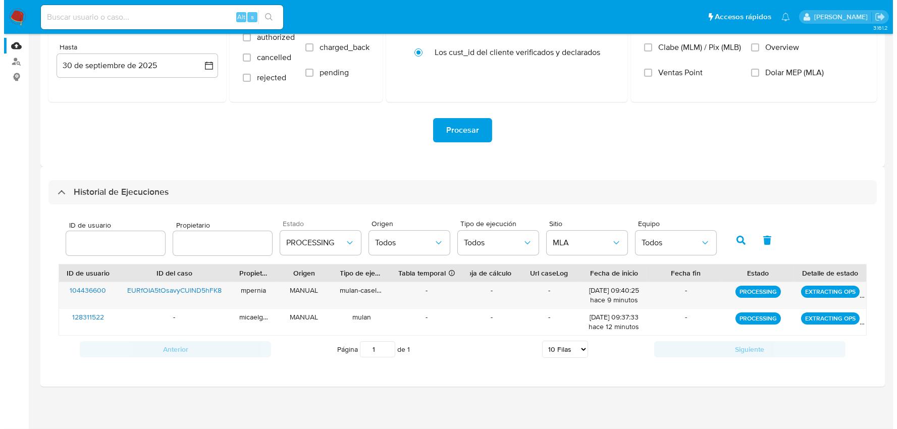
scroll to position [146, 0]
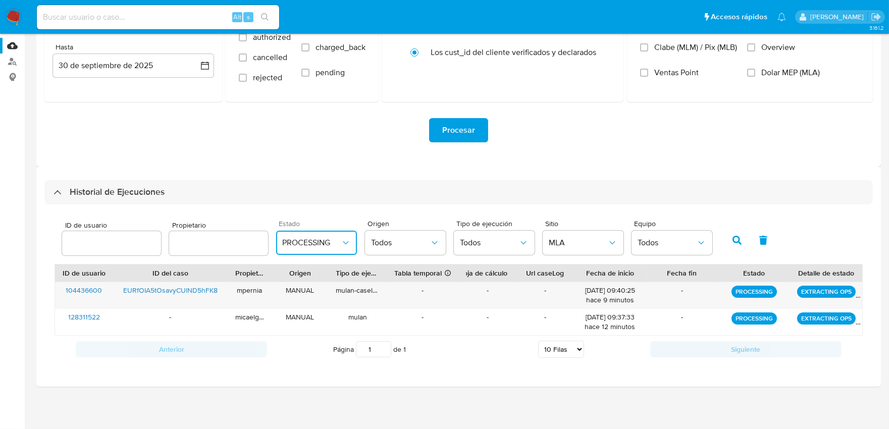
click at [320, 243] on span "PROCESSING" at bounding box center [311, 243] width 59 height 10
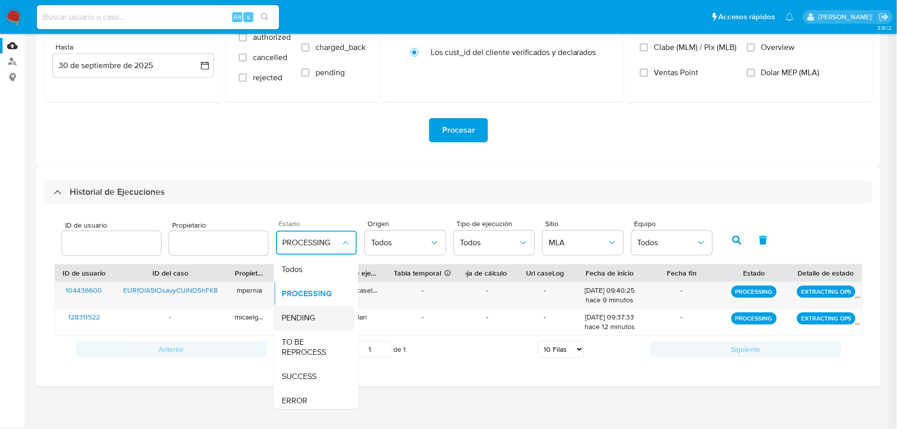
click at [306, 320] on span "PENDING" at bounding box center [298, 318] width 33 height 10
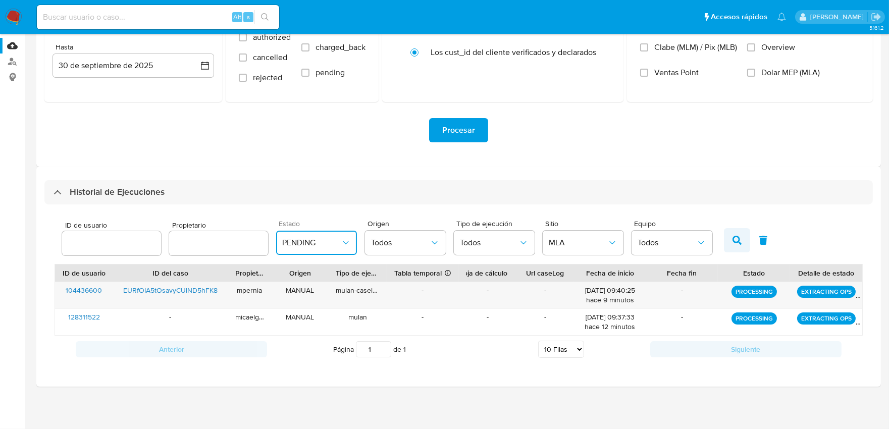
click at [737, 240] on button "button" at bounding box center [737, 240] width 26 height 24
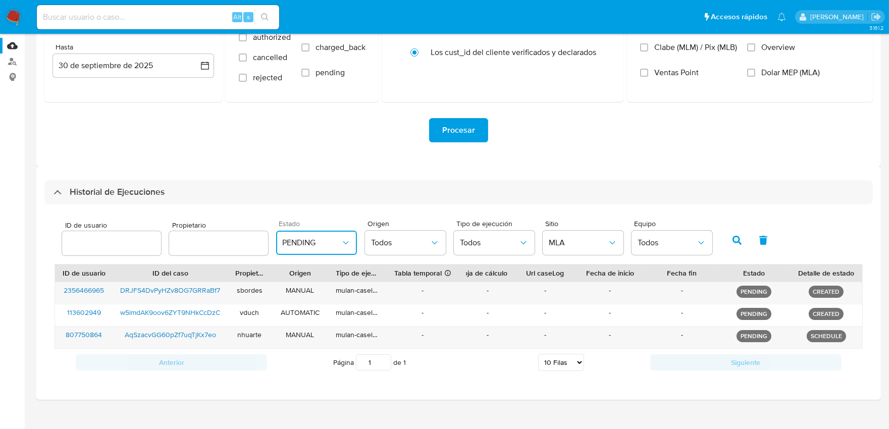
click at [329, 250] on button "PENDING" at bounding box center [316, 243] width 81 height 24
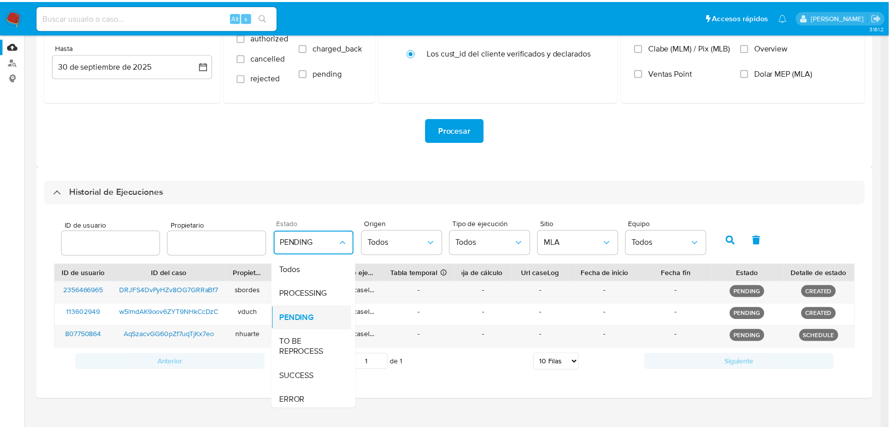
scroll to position [12, 0]
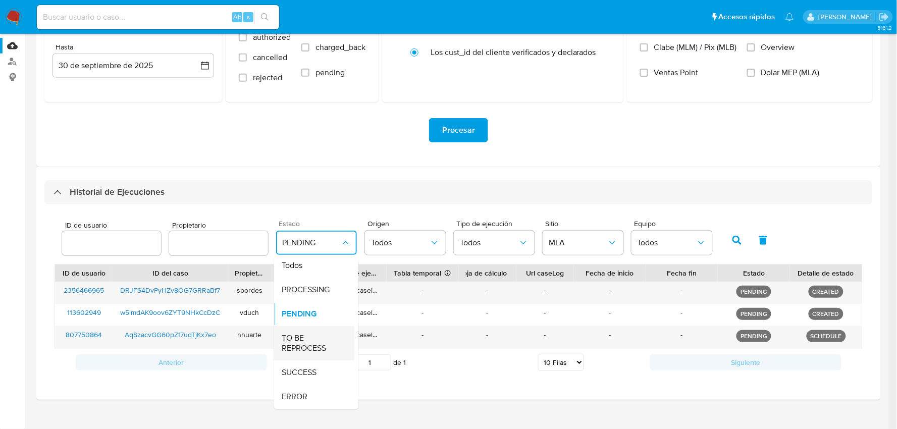
click at [309, 337] on span "TO BE REPROCESS" at bounding box center [311, 344] width 59 height 20
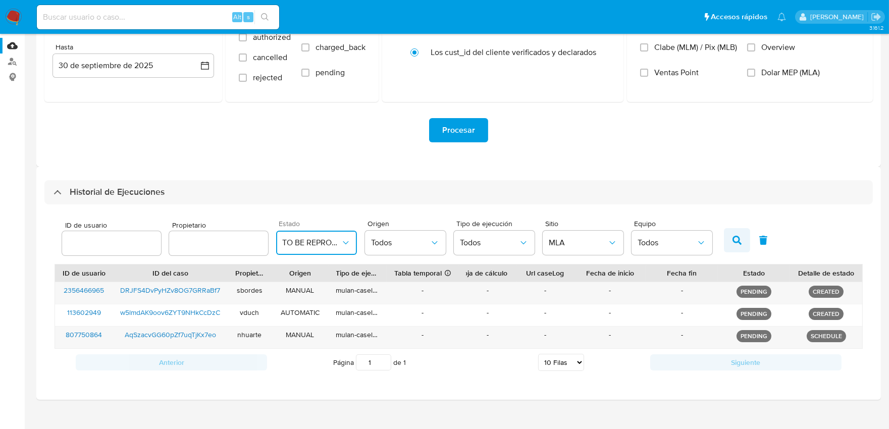
click at [738, 239] on button "button" at bounding box center [737, 240] width 26 height 24
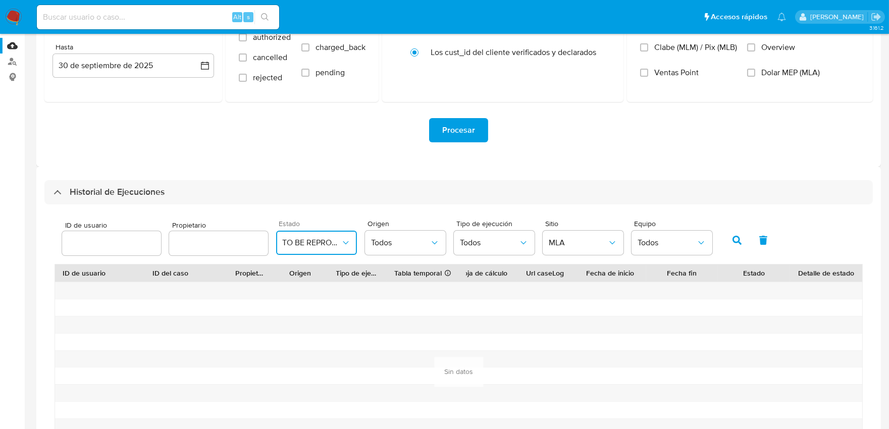
click at [335, 244] on span "TO BE REPROCESS" at bounding box center [311, 243] width 59 height 10
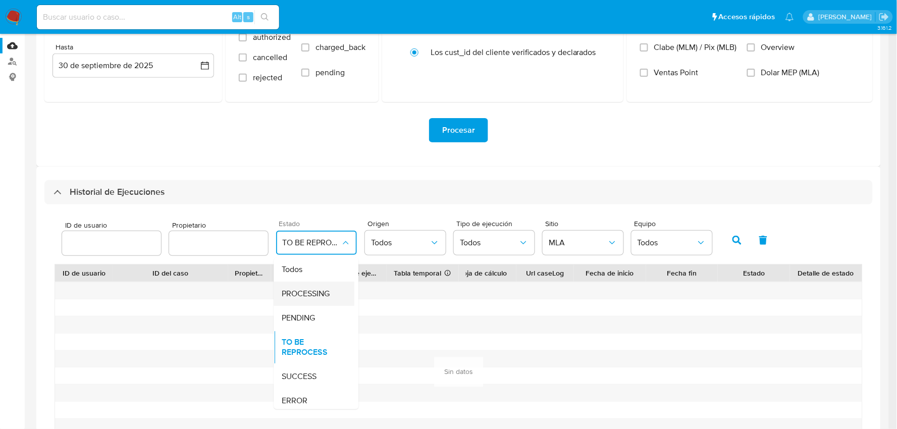
click at [304, 299] on span "PROCESSING" at bounding box center [306, 294] width 48 height 10
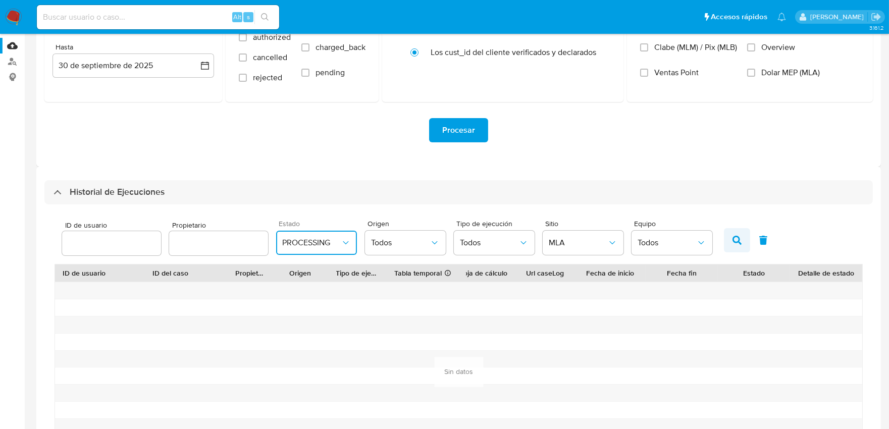
click at [735, 245] on button "button" at bounding box center [737, 240] width 26 height 24
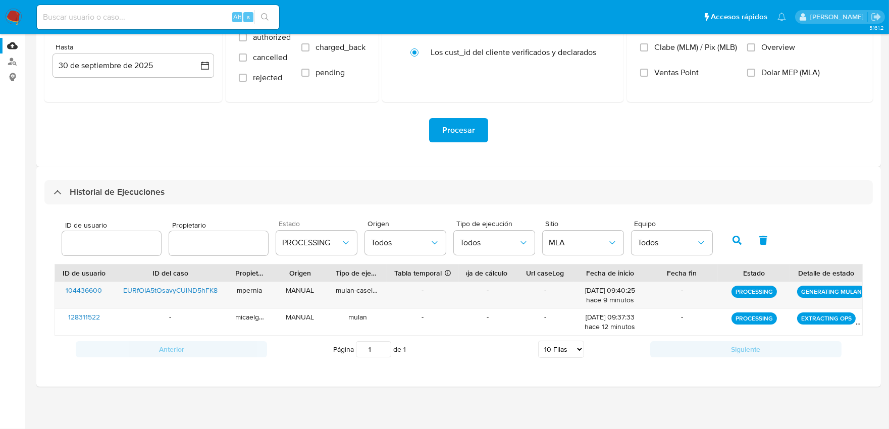
click at [732, 243] on icon "button" at bounding box center [736, 240] width 9 height 9
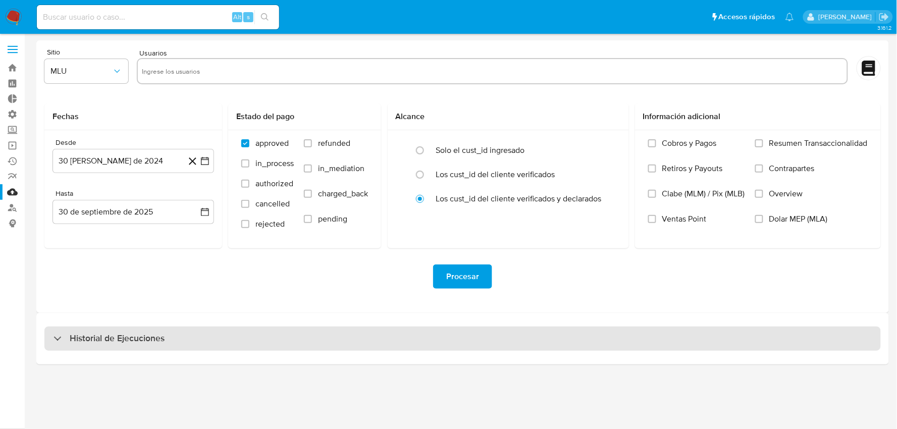
click at [254, 339] on div "Historial de Ejecuciones" at bounding box center [462, 339] width 836 height 24
select select "10"
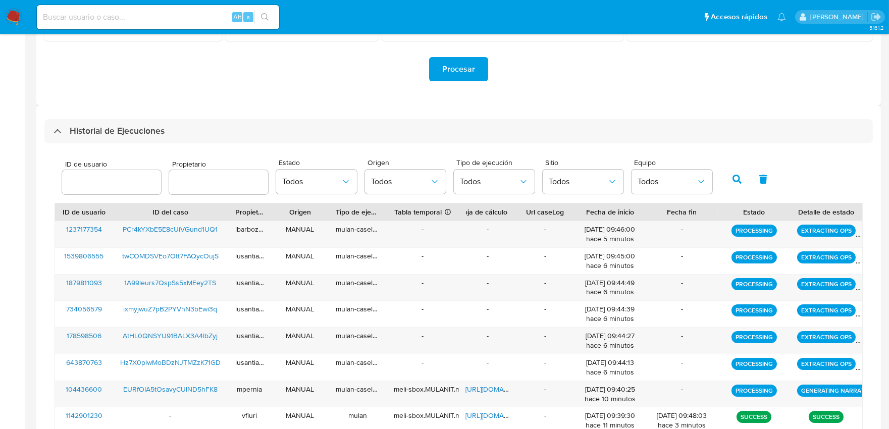
scroll to position [224, 0]
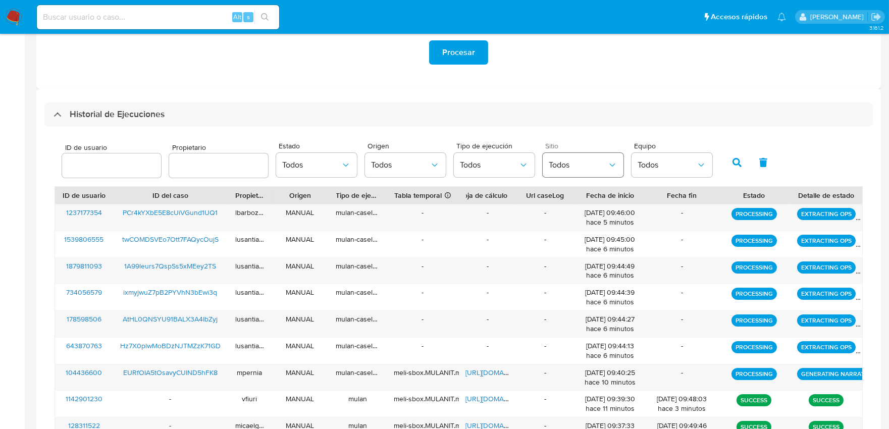
click at [560, 168] on span "Todos" at bounding box center [578, 165] width 59 height 10
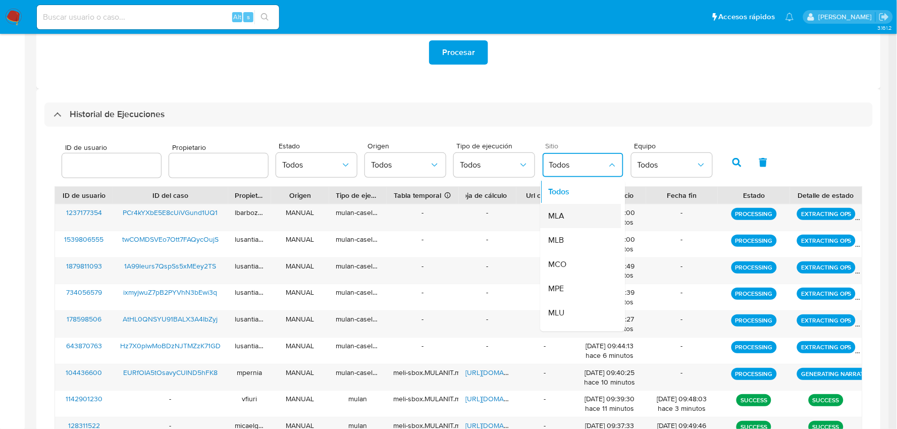
click at [574, 216] on div "MLA" at bounding box center [578, 216] width 59 height 24
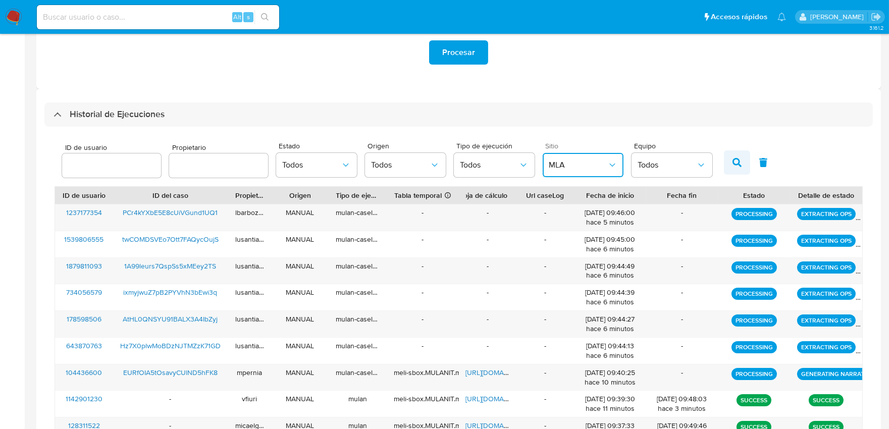
click at [732, 167] on icon "button" at bounding box center [736, 162] width 9 height 9
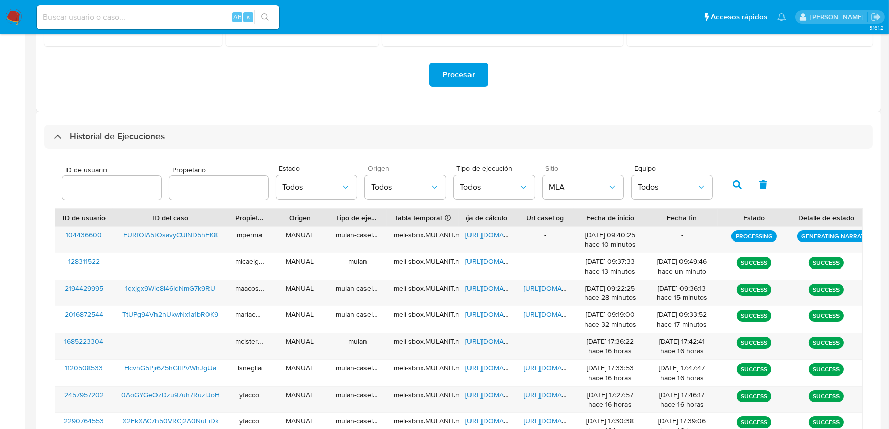
scroll to position [192, 0]
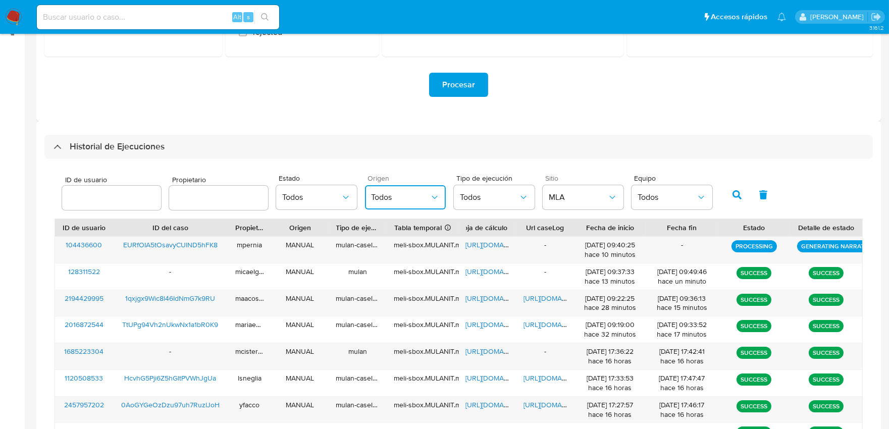
click at [386, 197] on span "Todos" at bounding box center [400, 197] width 59 height 10
click at [311, 193] on span "Todos" at bounding box center [311, 197] width 59 height 10
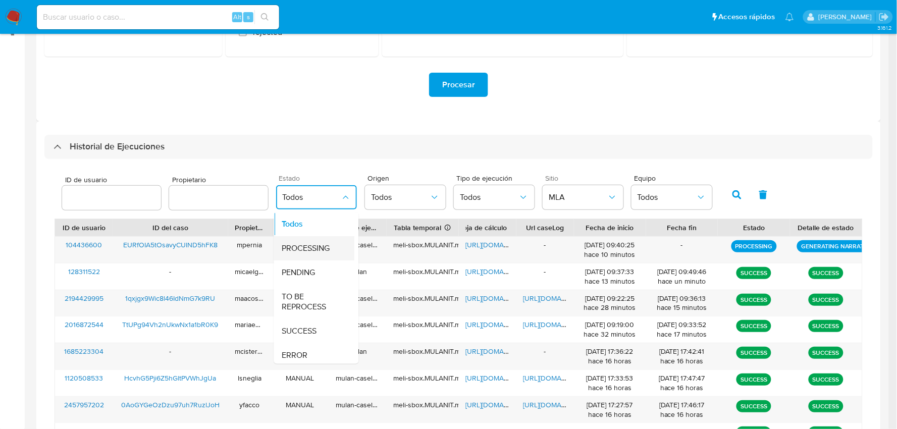
click at [304, 246] on span "PROCESSING" at bounding box center [306, 249] width 48 height 10
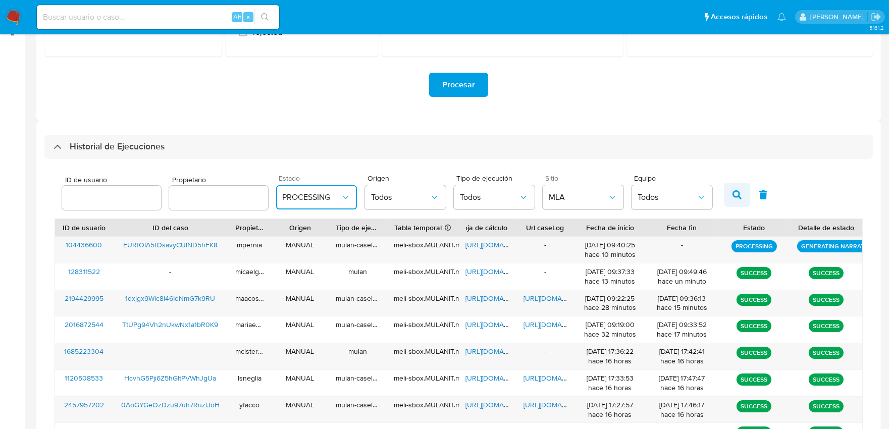
click at [735, 198] on icon "button" at bounding box center [736, 194] width 9 height 9
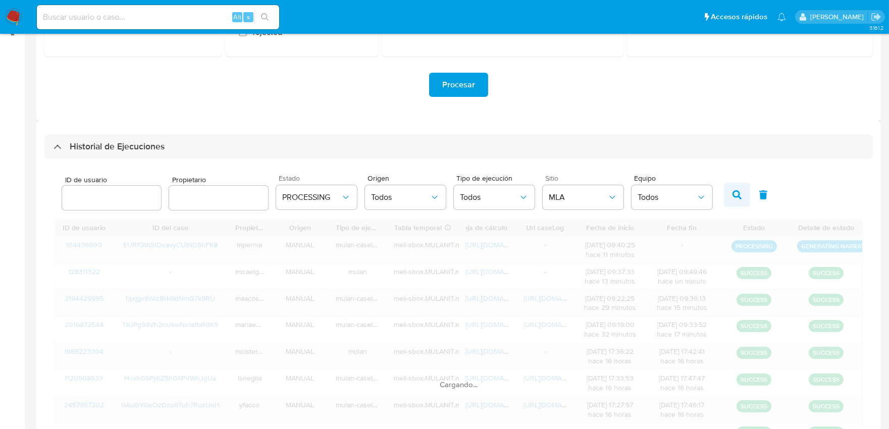
scroll to position [120, 0]
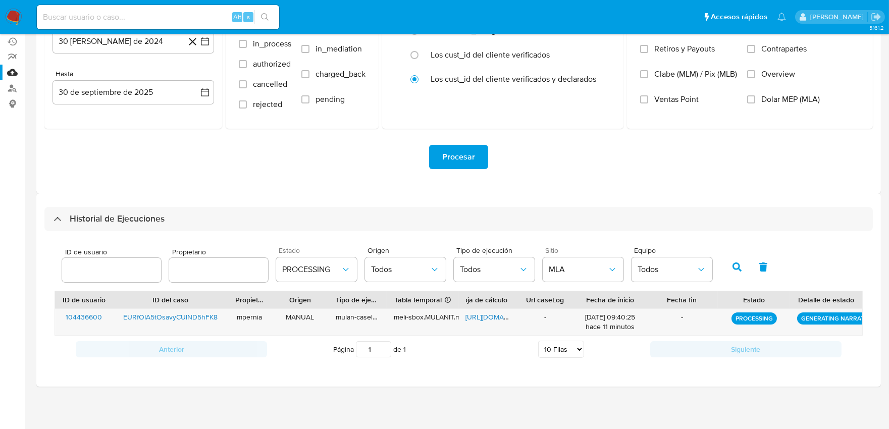
click at [331, 178] on div "Procesar" at bounding box center [458, 157] width 828 height 57
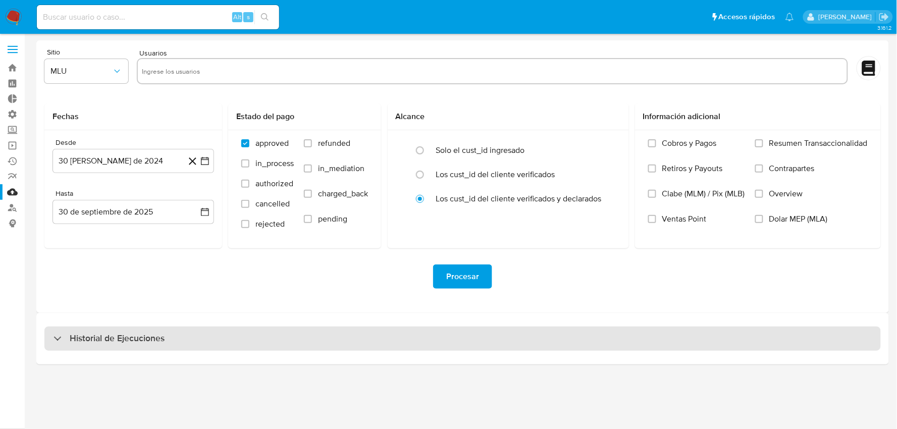
click at [333, 340] on div "Historial de Ejecuciones" at bounding box center [462, 339] width 836 height 24
select select "10"
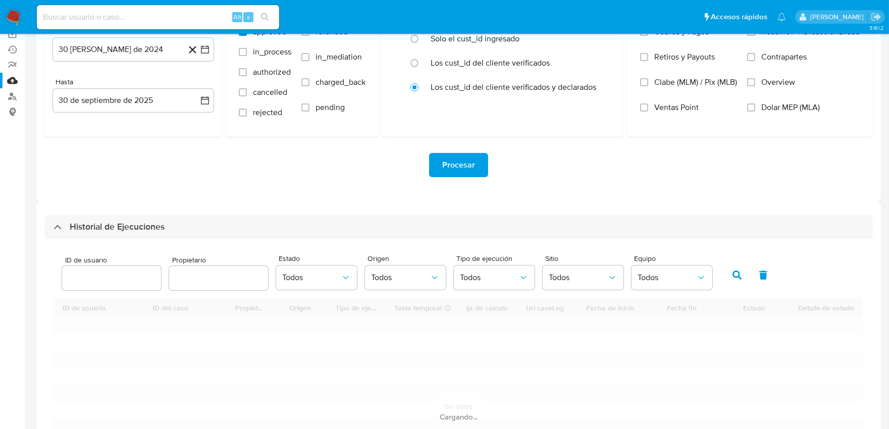
scroll to position [112, 0]
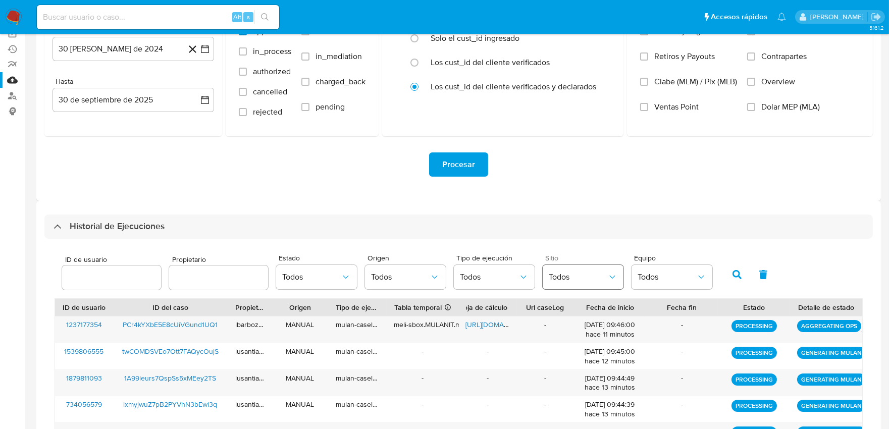
click at [600, 283] on button "Todos" at bounding box center [583, 277] width 81 height 24
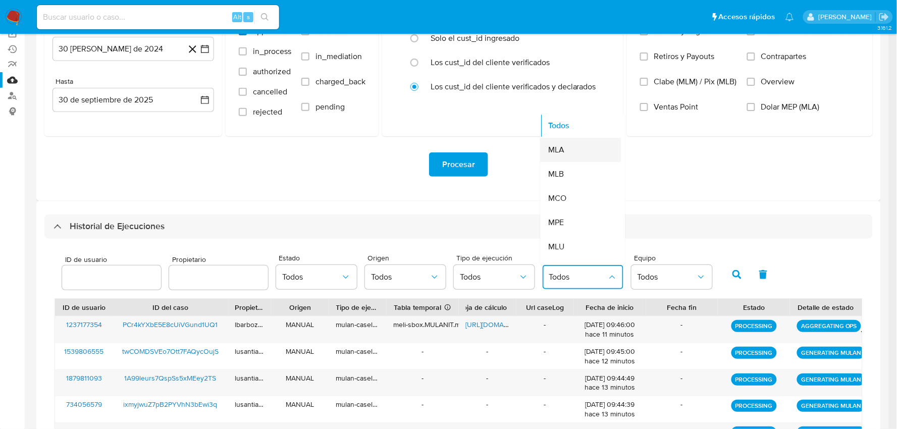
click at [568, 153] on div "MLA" at bounding box center [578, 150] width 59 height 24
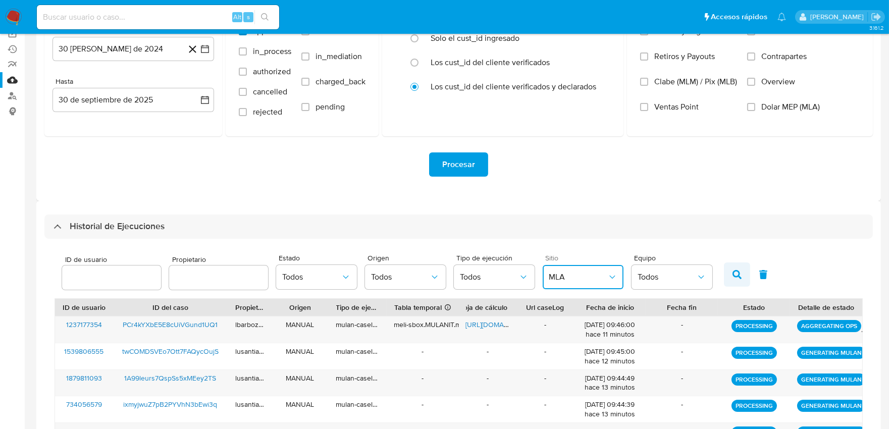
click at [733, 275] on icon "button" at bounding box center [736, 274] width 9 height 9
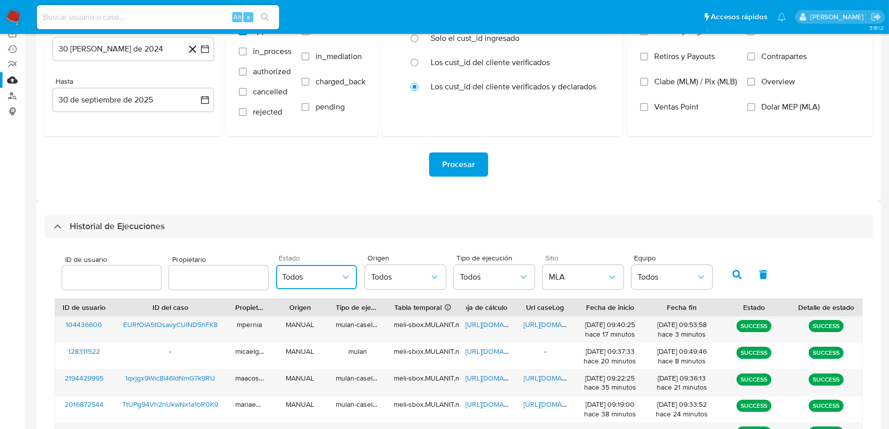
click at [328, 272] on span "Todos" at bounding box center [311, 277] width 59 height 10
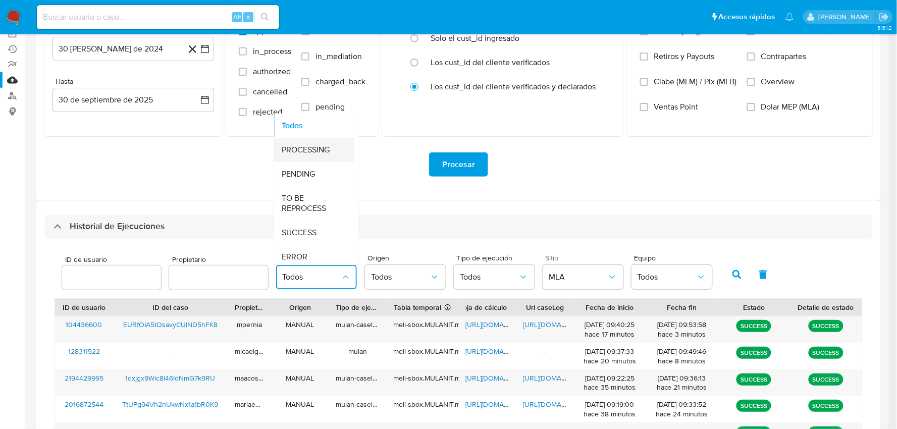
click at [306, 154] on span "PROCESSING" at bounding box center [306, 150] width 48 height 10
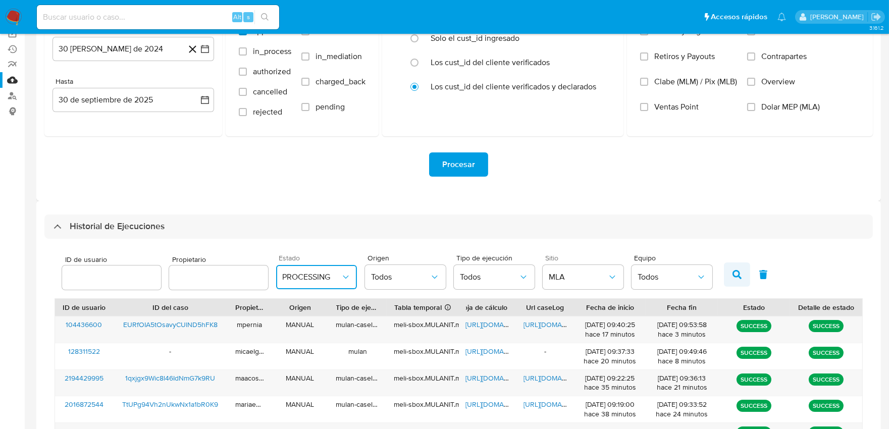
click at [732, 272] on icon "button" at bounding box center [736, 274] width 9 height 9
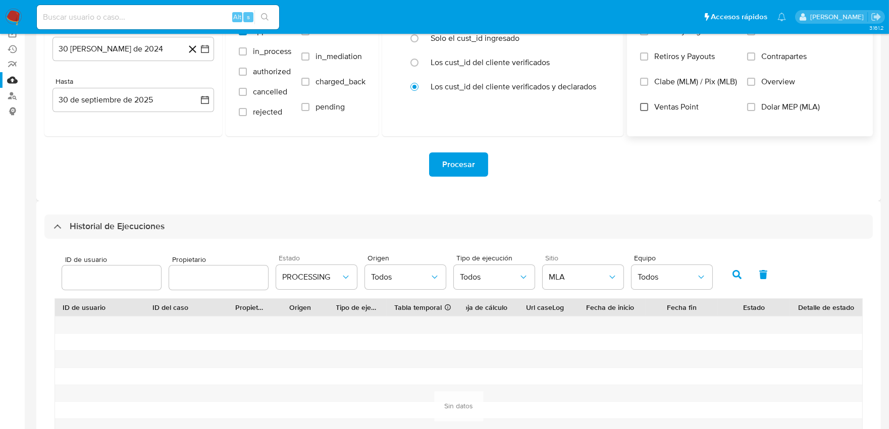
scroll to position [168, 0]
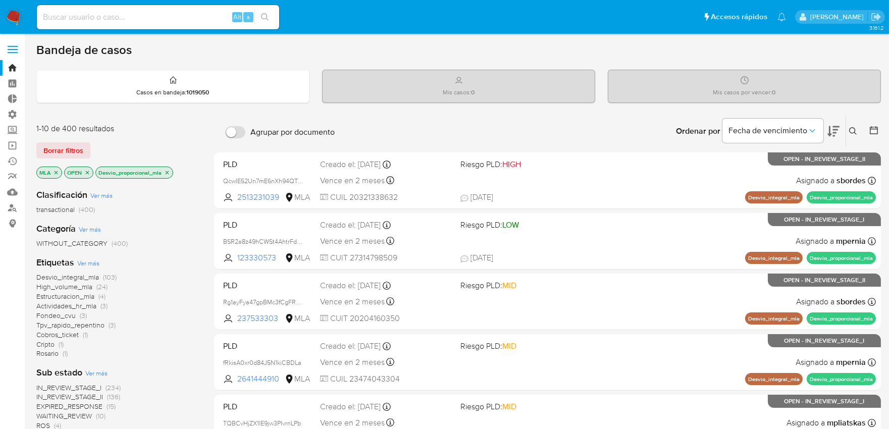
click at [168, 174] on icon "close-filter" at bounding box center [167, 173] width 6 height 6
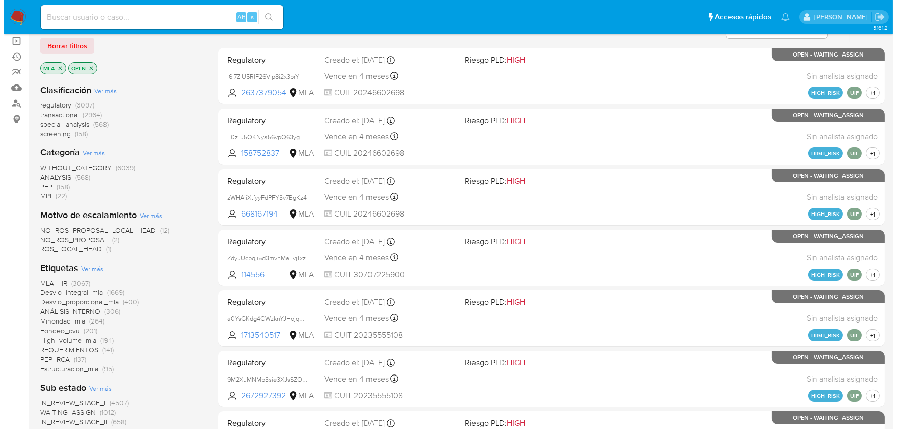
scroll to position [112, 0]
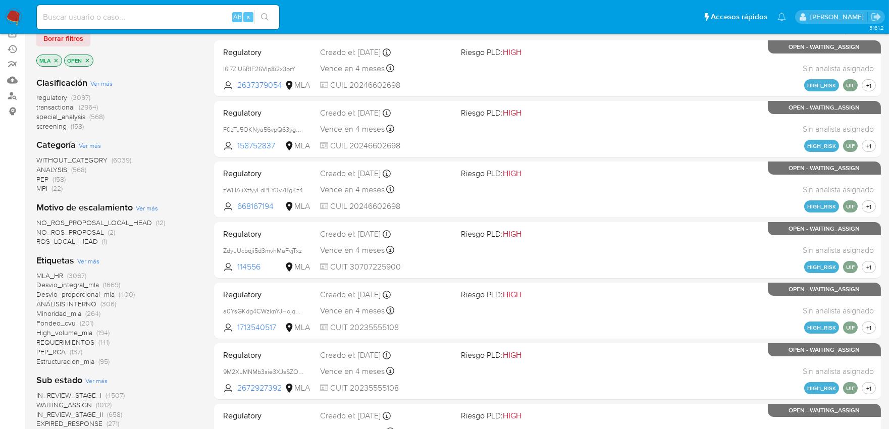
click at [94, 263] on span "Ver más" at bounding box center [88, 260] width 22 height 9
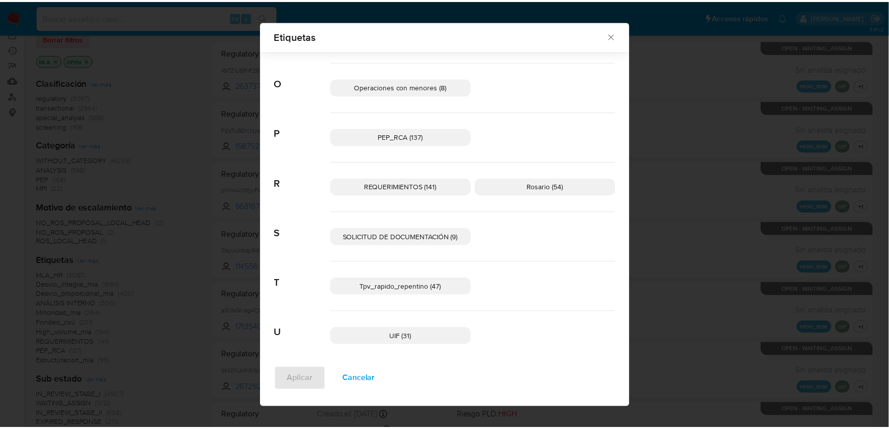
scroll to position [583, 0]
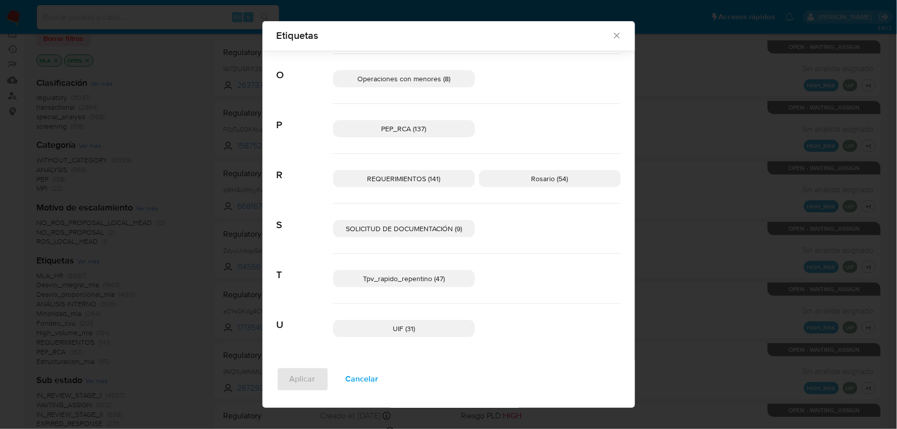
click at [617, 36] on icon "Cerrar" at bounding box center [617, 36] width 10 height 10
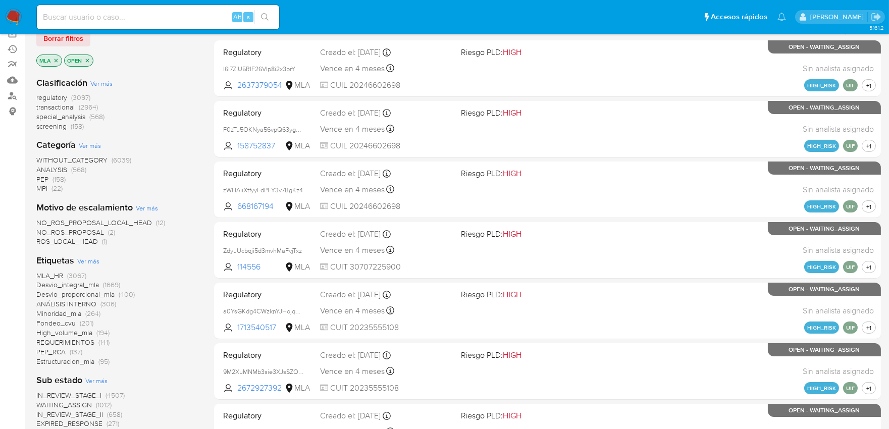
click at [89, 61] on icon "close-filter" at bounding box center [87, 61] width 6 height 6
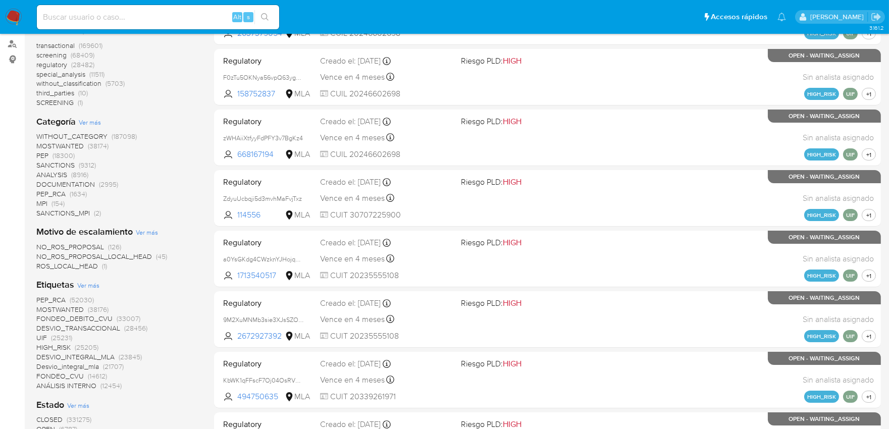
scroll to position [112, 0]
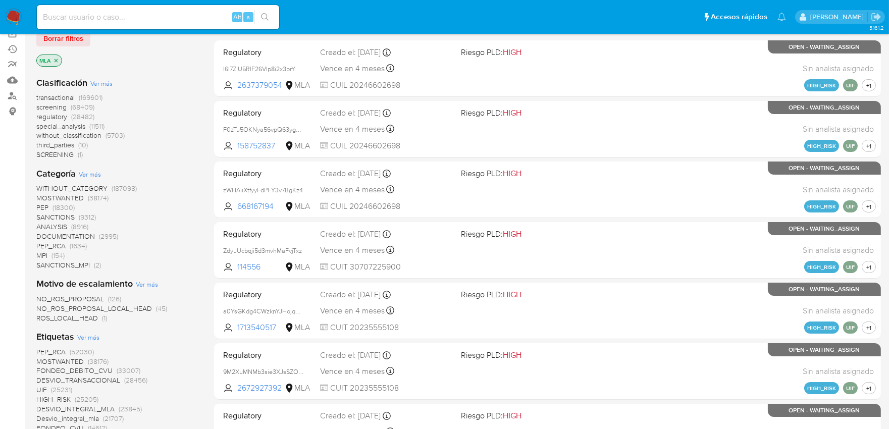
click at [49, 95] on span "transactional" at bounding box center [55, 97] width 38 height 10
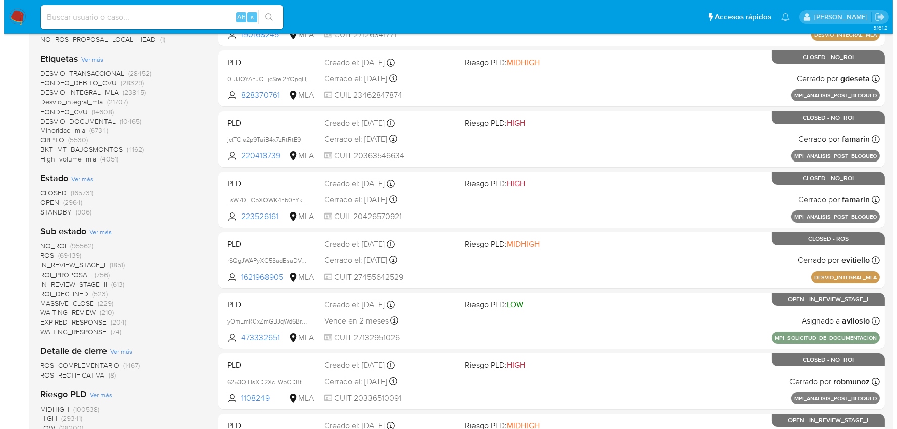
scroll to position [224, 0]
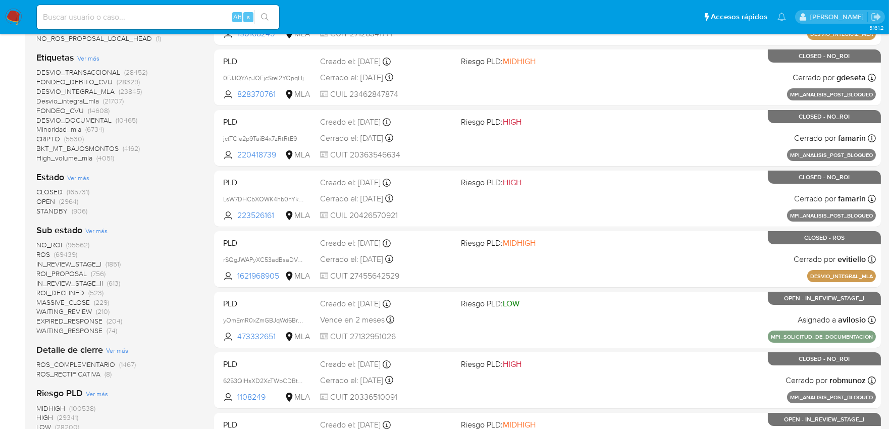
click at [93, 56] on span "Ver más" at bounding box center [88, 57] width 22 height 9
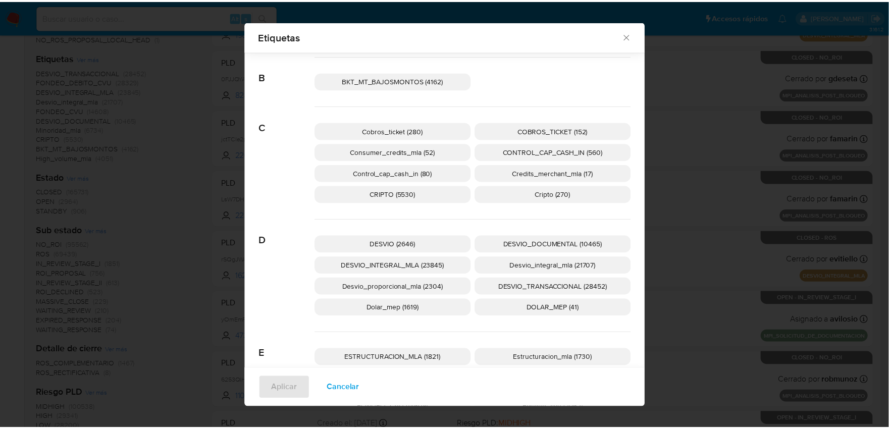
scroll to position [217, 0]
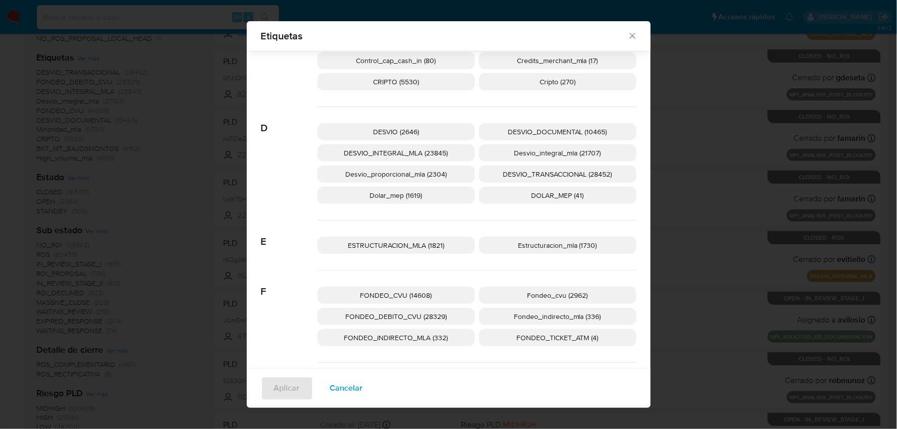
click at [632, 41] on icon "Cerrar" at bounding box center [632, 36] width 10 height 10
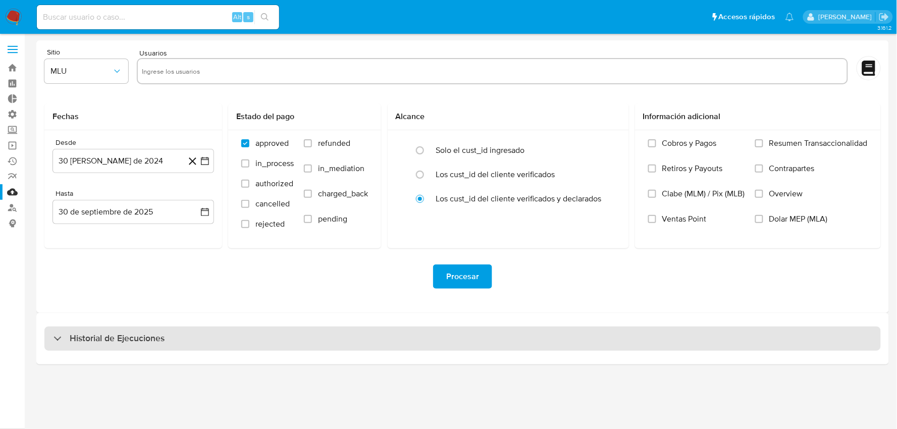
click at [284, 342] on div "Historial de Ejecuciones" at bounding box center [462, 339] width 836 height 24
select select "10"
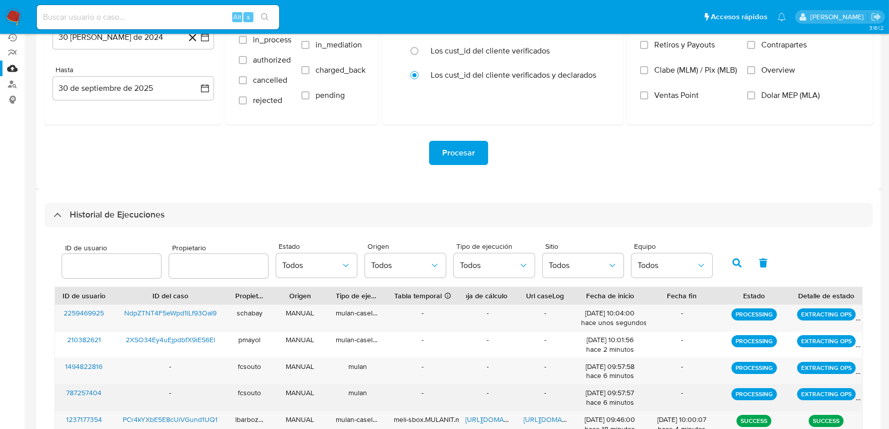
scroll to position [224, 0]
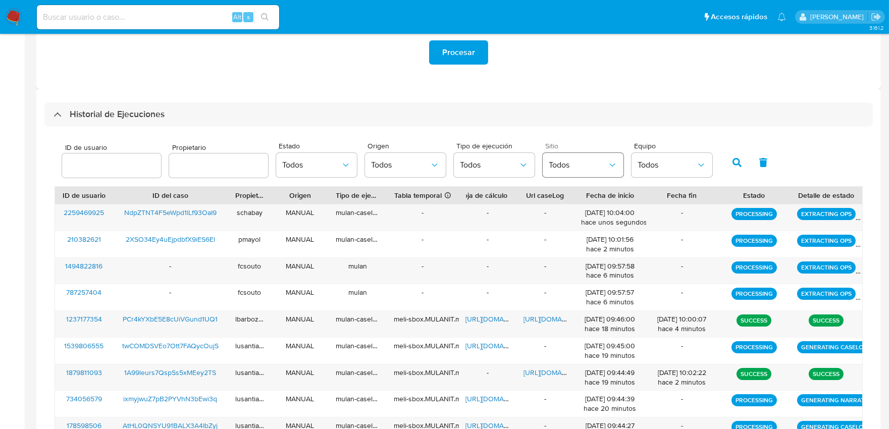
click at [570, 163] on span "Todos" at bounding box center [578, 165] width 59 height 10
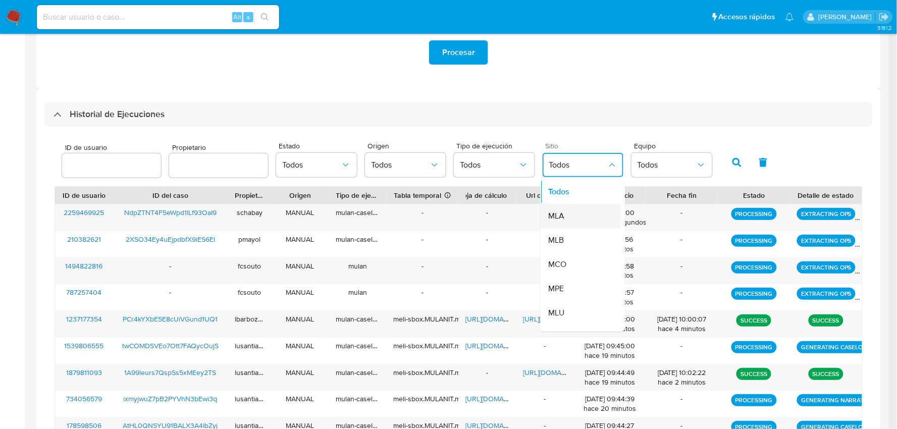
click at [571, 219] on div "MLA" at bounding box center [578, 216] width 59 height 24
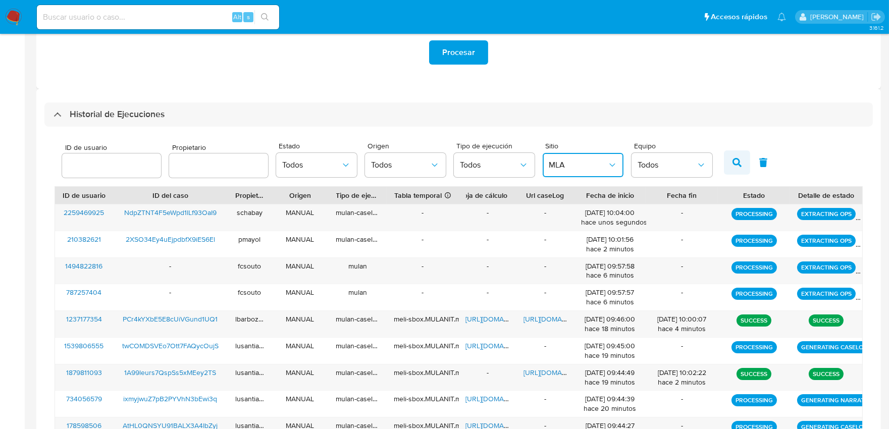
click at [724, 168] on button "button" at bounding box center [737, 162] width 26 height 24
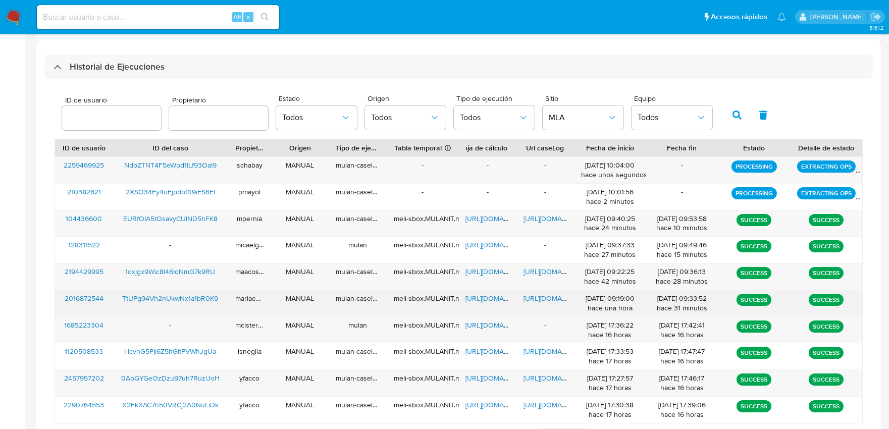
scroll to position [336, 0]
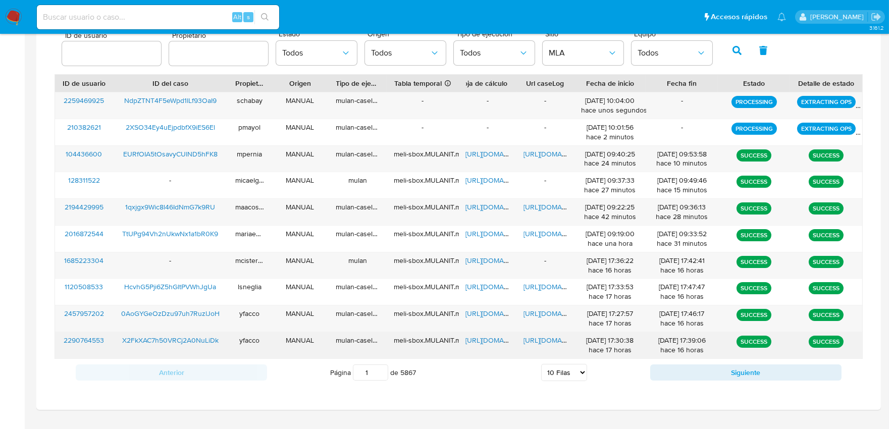
click at [554, 342] on span "[URL][DOMAIN_NAME]" at bounding box center [558, 340] width 70 height 10
click at [157, 341] on span "X2FkXAC7h50VRCj2A0NuLiDk" at bounding box center [170, 340] width 96 height 10
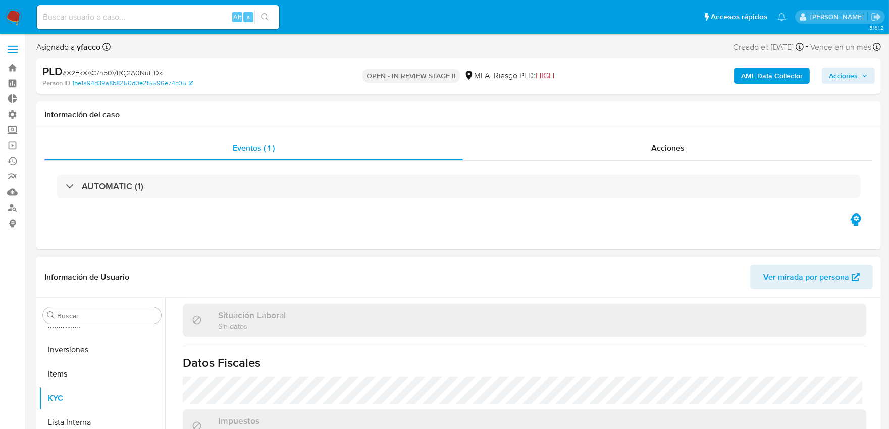
scroll to position [293, 0]
select select "10"
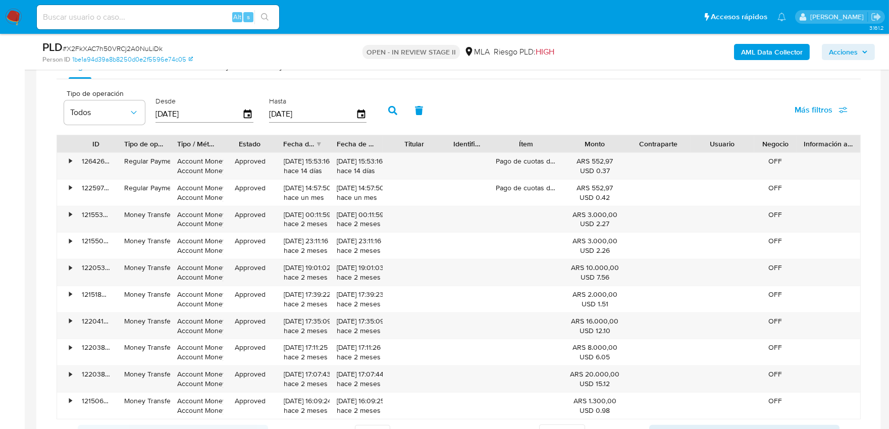
scroll to position [729, 0]
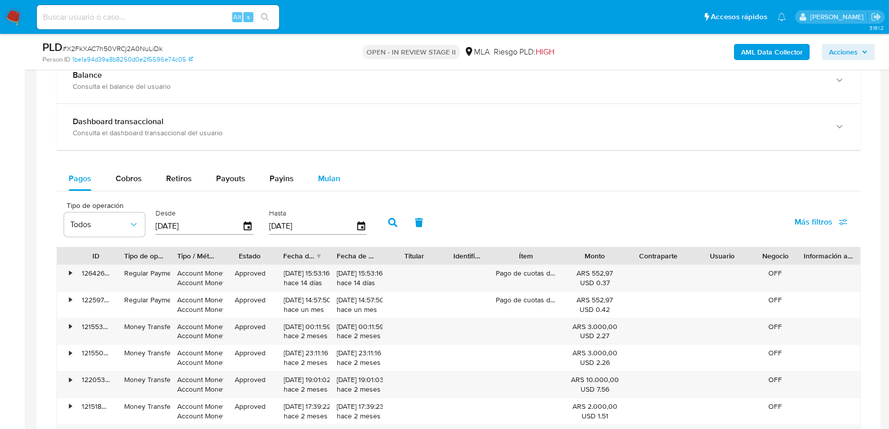
click at [319, 180] on span "Mulan" at bounding box center [329, 179] width 22 height 12
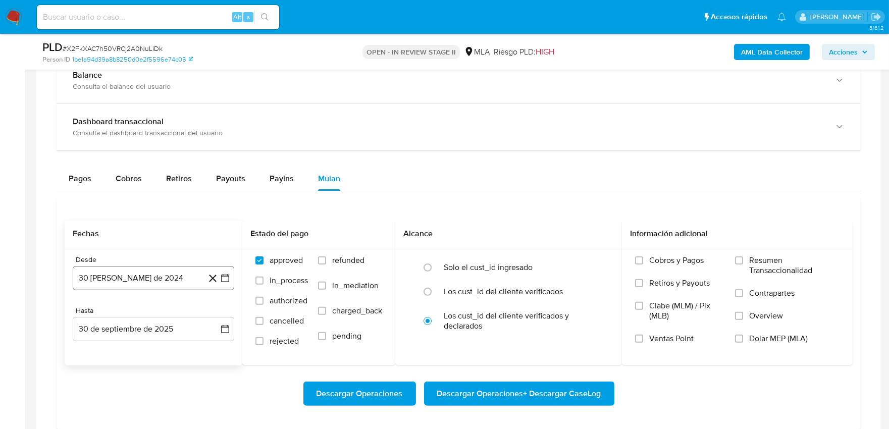
click at [162, 284] on button "30 [PERSON_NAME] de 2024" at bounding box center [153, 278] width 161 height 24
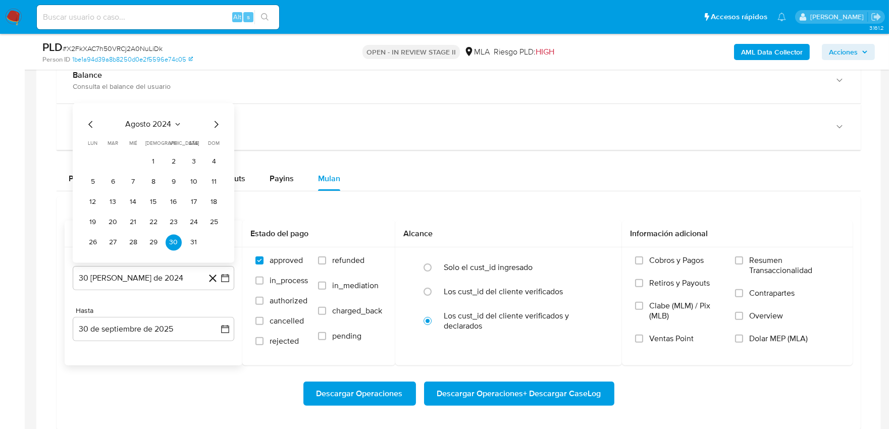
click at [176, 127] on icon "Seleccionar mes y año" at bounding box center [178, 125] width 8 height 8
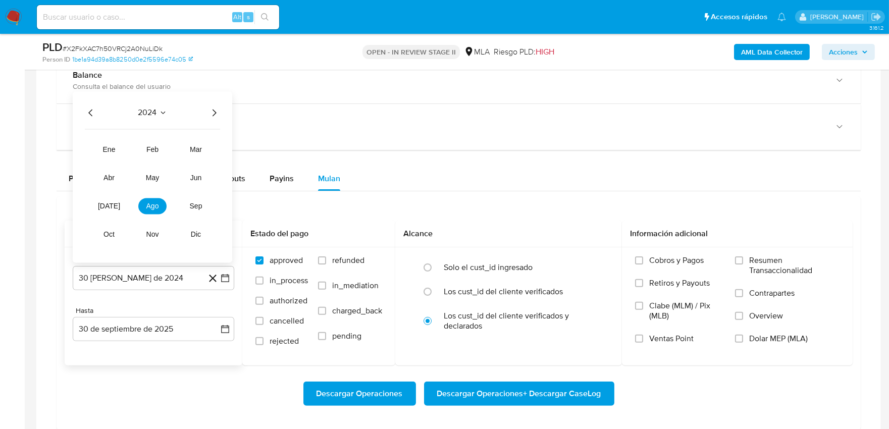
click at [214, 112] on icon "Año siguiente" at bounding box center [214, 112] width 4 height 7
click at [149, 205] on span "ago" at bounding box center [152, 206] width 13 height 8
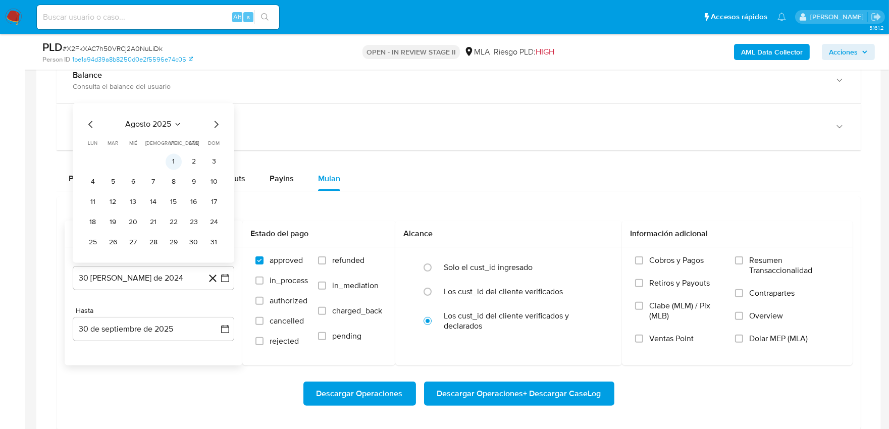
click at [175, 162] on button "1" at bounding box center [174, 162] width 16 height 16
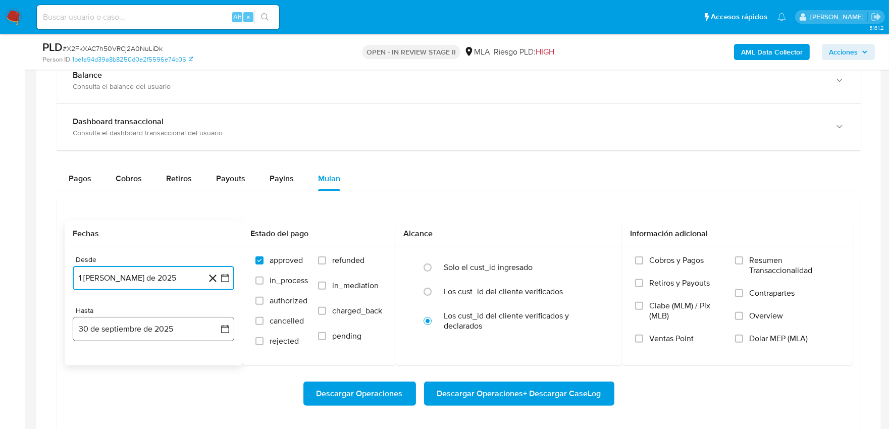
click at [154, 327] on button "30 de septiembre de 2025" at bounding box center [153, 329] width 161 height 24
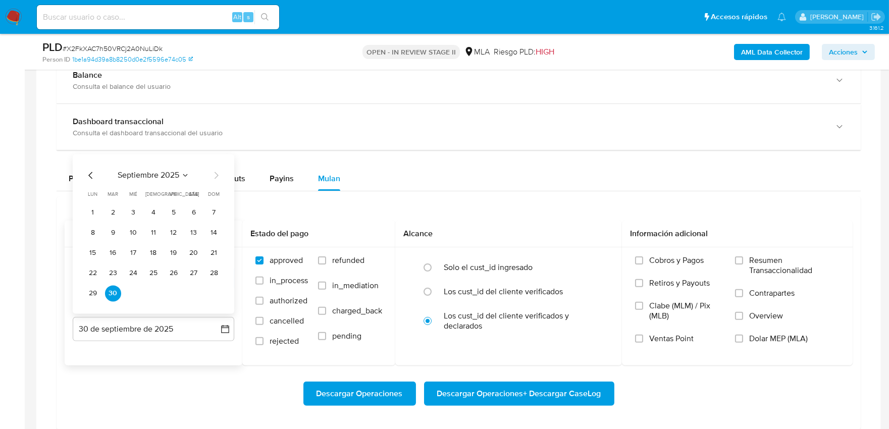
click at [93, 180] on icon "Mes anterior" at bounding box center [91, 176] width 12 height 12
click at [216, 296] on button "31" at bounding box center [214, 294] width 16 height 16
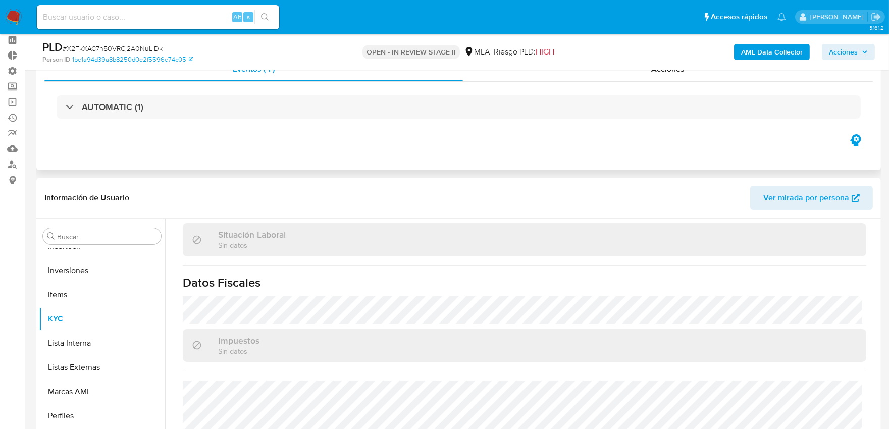
scroll to position [0, 0]
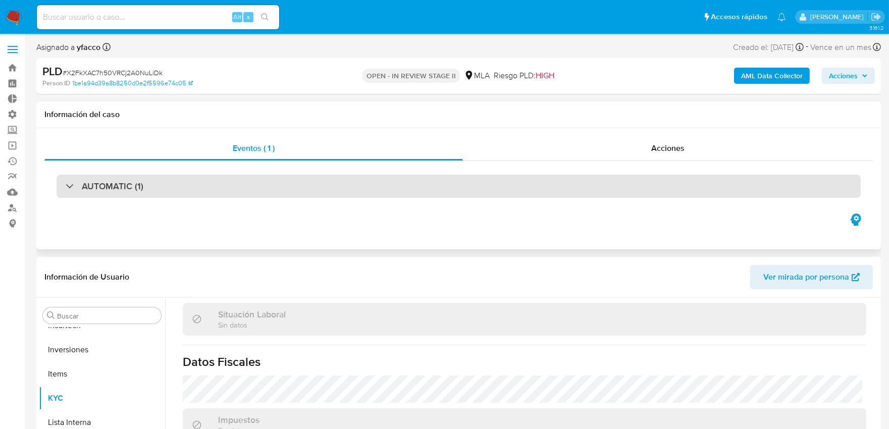
click at [300, 195] on div "AUTOMATIC (1)" at bounding box center [459, 186] width 804 height 23
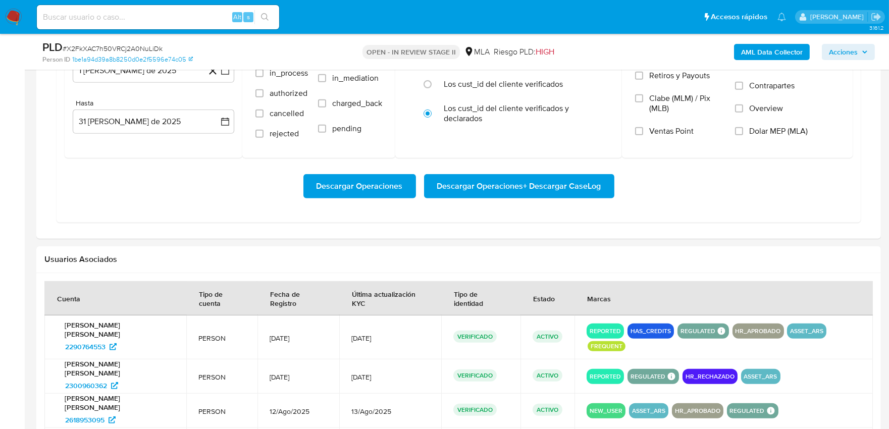
scroll to position [1065, 0]
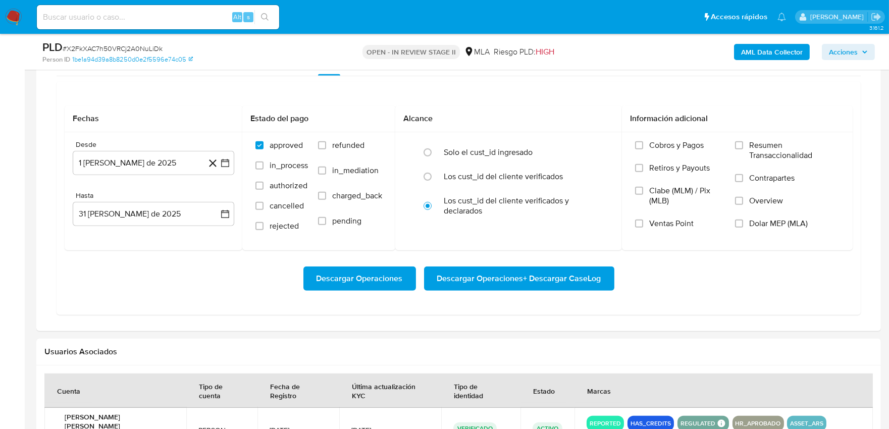
click at [488, 277] on span "Descargar Operaciones + Descargar CaseLog" at bounding box center [519, 278] width 164 height 22
